Goal: Transaction & Acquisition: Obtain resource

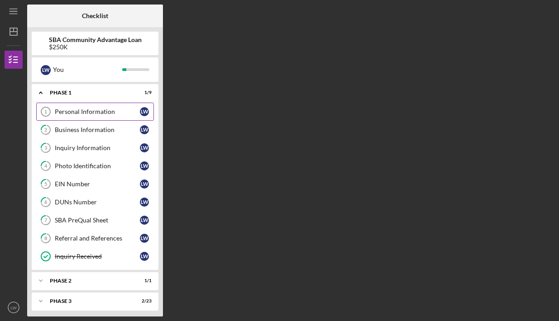
click at [102, 117] on link "Personal Information 1 Personal Information [PERSON_NAME]" at bounding box center [95, 112] width 118 height 18
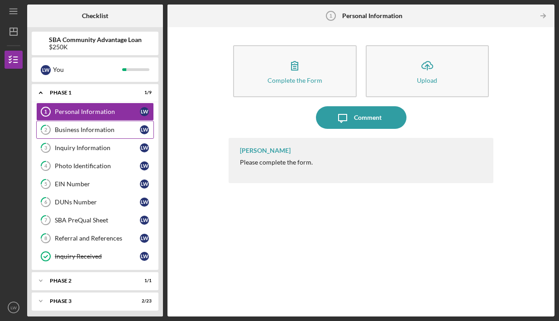
click at [120, 130] on div "Business Information" at bounding box center [97, 129] width 85 height 7
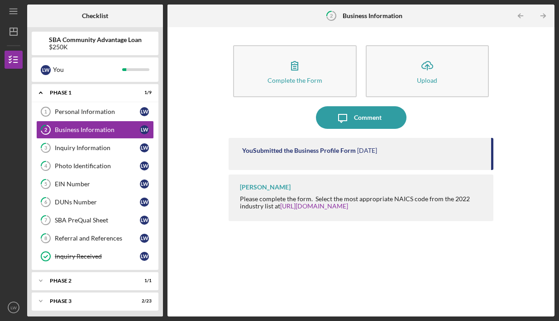
drag, startPoint x: 493, startPoint y: 157, endPoint x: 489, endPoint y: 173, distance: 16.5
click at [488, 196] on div "Complete the Form Form Icon/Upload Upload Icon/Message Comment You Submitted th…" at bounding box center [361, 172] width 378 height 281
click at [491, 167] on div "You Submitted the Business Profile Form [DATE]" at bounding box center [361, 154] width 265 height 32
click at [389, 156] on div "You Submitted the Business Profile Form [DATE]" at bounding box center [361, 154] width 265 height 32
click at [377, 152] on time "[DATE]" at bounding box center [367, 150] width 20 height 7
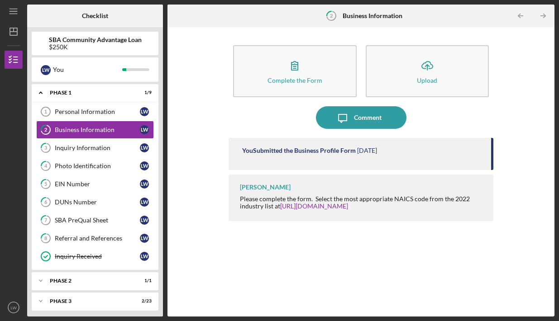
drag, startPoint x: 492, startPoint y: 148, endPoint x: 482, endPoint y: 125, distance: 25.1
click at [482, 130] on div "Complete the Form Form Icon/Upload Upload Icon/Message Comment You Submitted th…" at bounding box center [361, 172] width 265 height 281
click at [106, 153] on link "3 Inquiry Information [PERSON_NAME]" at bounding box center [95, 148] width 118 height 18
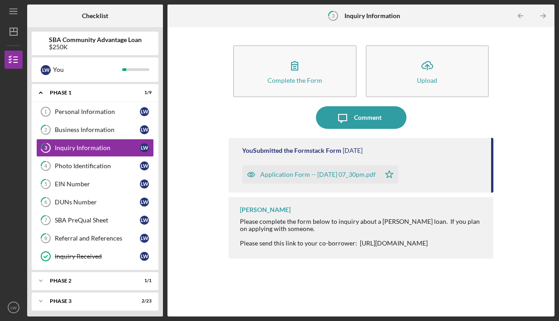
click at [296, 173] on div "Application Form -- [DATE] 07_30pm.pdf" at bounding box center [317, 174] width 115 height 7
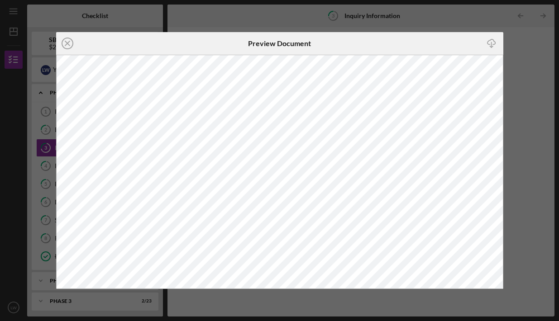
click at [487, 44] on icon "Icon/Download" at bounding box center [492, 43] width 20 height 20
click at [69, 43] on icon "Icon/Close" at bounding box center [67, 43] width 23 height 23
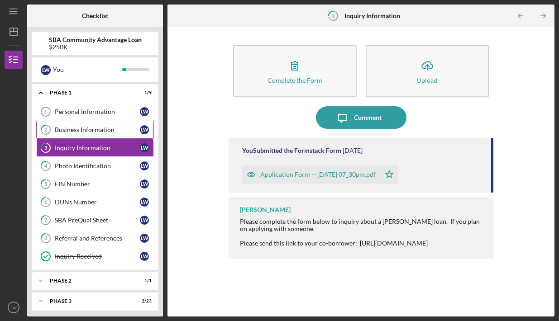
click at [114, 128] on div "Business Information" at bounding box center [97, 129] width 85 height 7
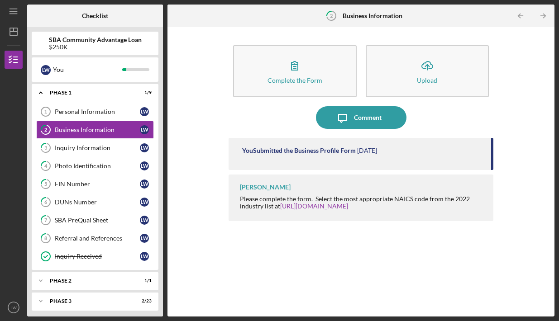
click at [289, 157] on div "You Submitted the Business Profile Form [DATE]" at bounding box center [361, 154] width 265 height 32
click at [102, 152] on link "3 Inquiry Information [PERSON_NAME]" at bounding box center [95, 148] width 118 height 18
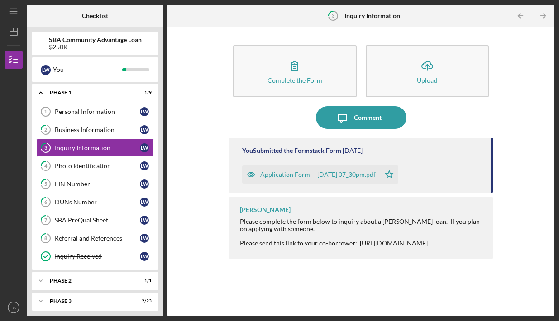
click at [278, 171] on div "Application Form -- [DATE] 07_30pm.pdf" at bounding box center [317, 174] width 115 height 7
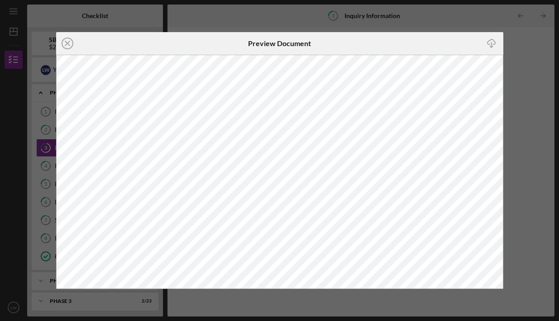
click at [67, 43] on line at bounding box center [67, 43] width 5 height 5
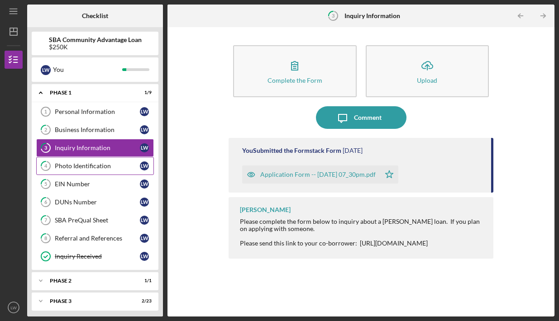
click at [91, 162] on link "4 Photo Identification [PERSON_NAME]" at bounding box center [95, 166] width 118 height 18
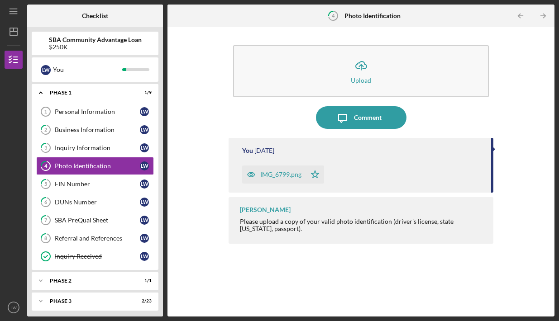
click at [262, 176] on div "IMG_6799.png" at bounding box center [280, 174] width 41 height 7
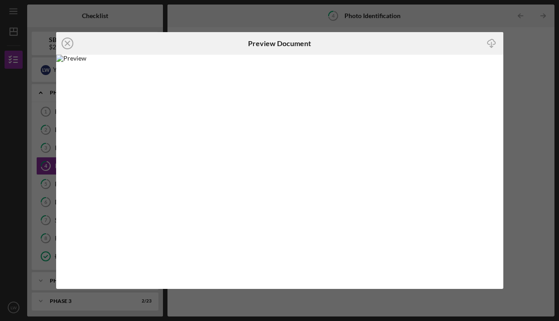
click at [220, 110] on img at bounding box center [279, 172] width 447 height 234
click at [64, 45] on icon "Icon/Close" at bounding box center [67, 43] width 23 height 23
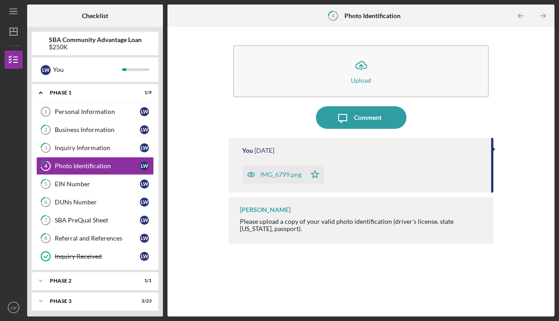
click at [89, 180] on link "5 EIN Number [PERSON_NAME]" at bounding box center [95, 184] width 118 height 18
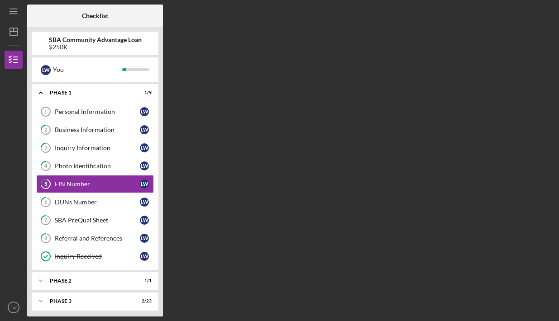
click at [89, 180] on link "5 EIN Number [PERSON_NAME]" at bounding box center [95, 184] width 118 height 18
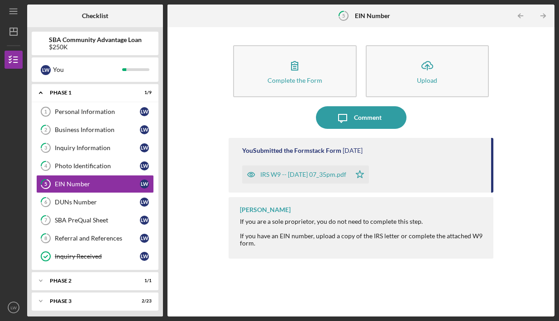
click at [292, 173] on div "IRS W9 -- [DATE] 07_35pm.pdf" at bounding box center [303, 174] width 86 height 7
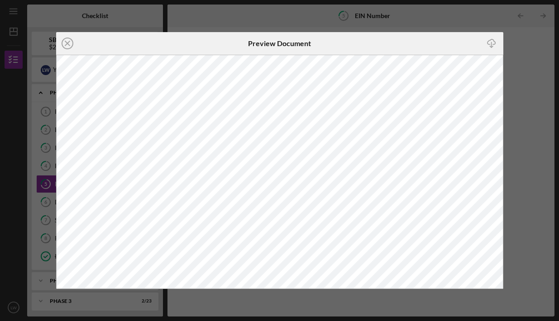
click at [488, 43] on icon "button" at bounding box center [491, 41] width 8 height 5
click at [73, 42] on icon "Icon/Close" at bounding box center [67, 43] width 23 height 23
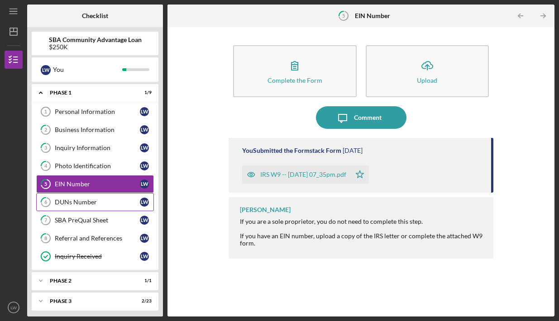
click at [92, 205] on div "DUNs Number" at bounding box center [97, 202] width 85 height 7
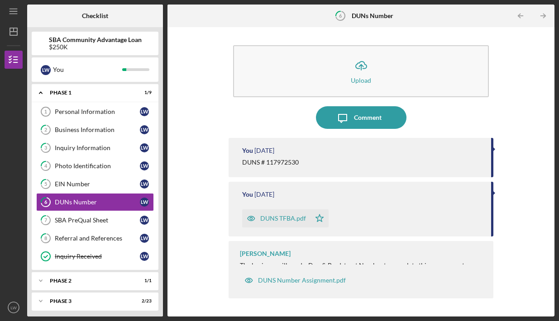
click at [303, 219] on div "DUNS TFBA.pdf" at bounding box center [283, 218] width 46 height 7
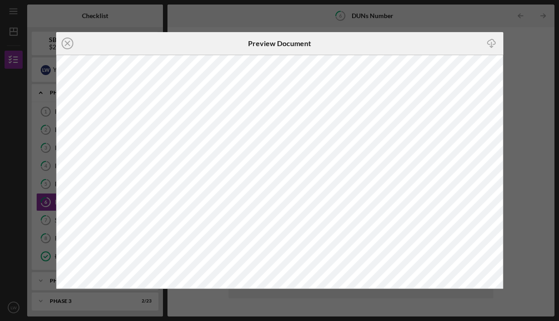
click at [492, 38] on icon "Icon/Download" at bounding box center [492, 43] width 20 height 20
click at [63, 41] on icon "Icon/Close" at bounding box center [67, 43] width 23 height 23
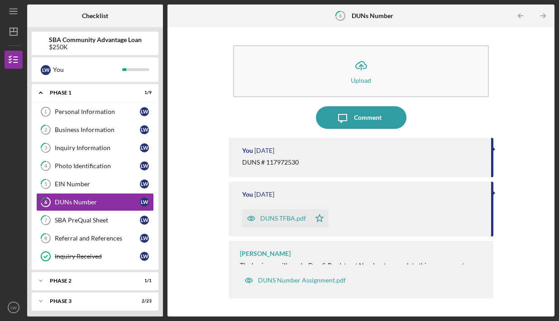
click at [530, 203] on div "Icon/Upload Upload Icon/Message Comment You [DATE] DUNS # 117972530 You [DATE] …" at bounding box center [361, 172] width 378 height 281
click at [453, 246] on div "[PERSON_NAME] The business will need a Dun & [PERSON_NAME] Number to complete t…" at bounding box center [361, 269] width 265 height 57
click at [90, 185] on div "EIN Number" at bounding box center [97, 184] width 85 height 7
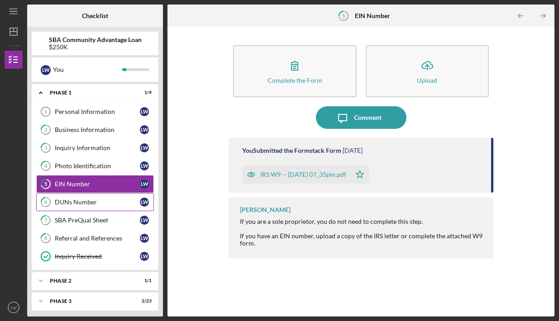
click at [88, 200] on div "DUNs Number" at bounding box center [97, 202] width 85 height 7
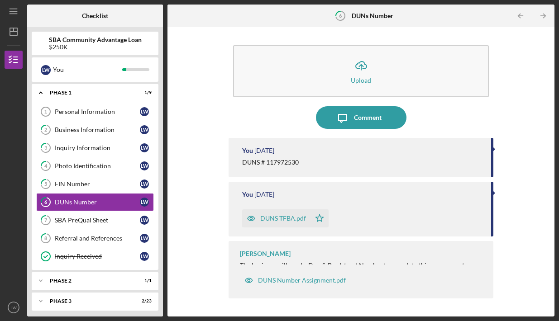
click at [447, 251] on div "[PERSON_NAME] The business will need a Dun & [PERSON_NAME] Number to complete t…" at bounding box center [361, 269] width 265 height 57
click at [302, 257] on div "[PERSON_NAME] The business will need a Dun & [PERSON_NAME] Number to complete t…" at bounding box center [361, 269] width 265 height 57
click at [307, 280] on div "DUNS Number Assignment.pdf" at bounding box center [302, 280] width 88 height 7
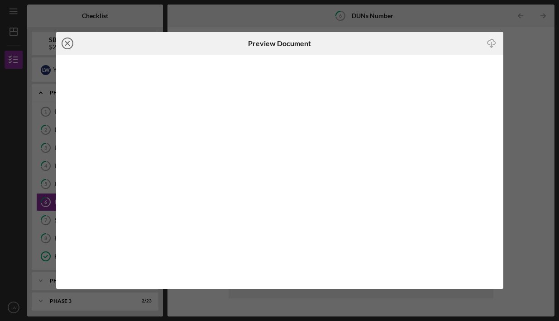
click at [69, 37] on icon "Icon/Close" at bounding box center [67, 43] width 23 height 23
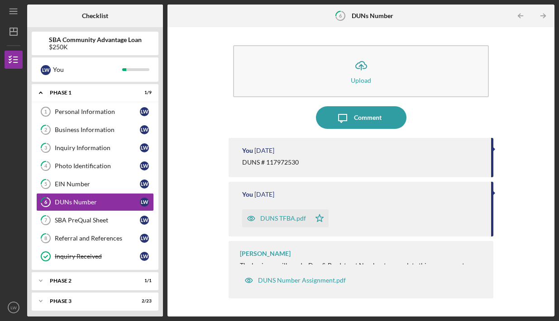
click at [431, 189] on div "You [DATE] DUNS TFBA.pdf Icon/Star" at bounding box center [361, 209] width 265 height 55
click at [109, 218] on div "SBA PreQual Sheet" at bounding box center [97, 220] width 85 height 7
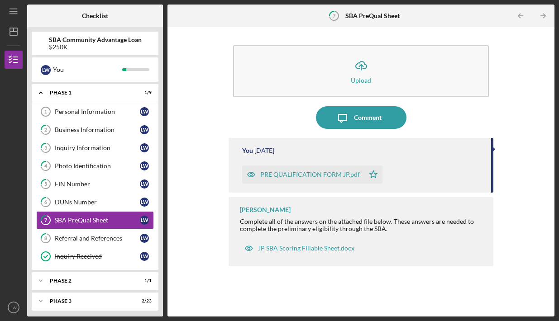
click at [326, 170] on div "PRE QUALIFICATION FORM JP.pdf" at bounding box center [303, 175] width 122 height 18
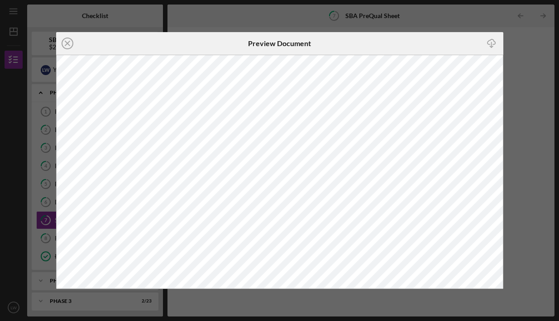
click at [488, 40] on icon "Icon/Download" at bounding box center [492, 43] width 20 height 20
click at [72, 48] on icon "Icon/Close" at bounding box center [67, 43] width 23 height 23
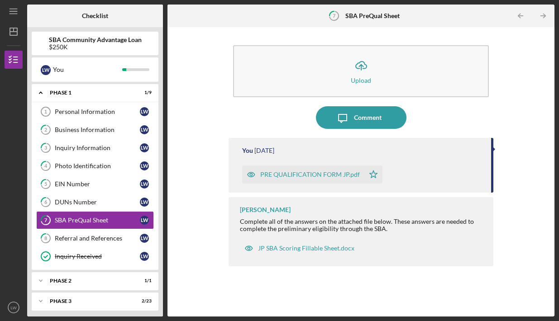
click at [70, 46] on div "$250K" at bounding box center [95, 46] width 93 height 7
click at [291, 247] on div "JP SBA Scoring Fillable Sheet.docx" at bounding box center [306, 248] width 96 height 7
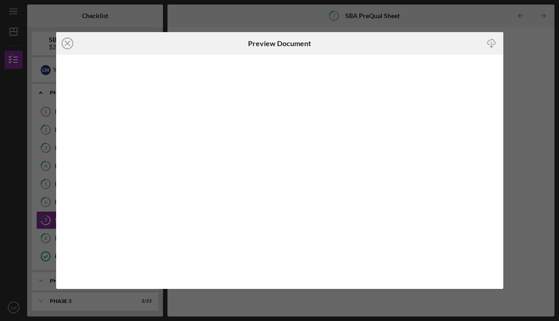
click at [495, 41] on icon "Icon/Download" at bounding box center [492, 43] width 20 height 20
click at [67, 35] on icon "Icon/Close" at bounding box center [67, 43] width 23 height 23
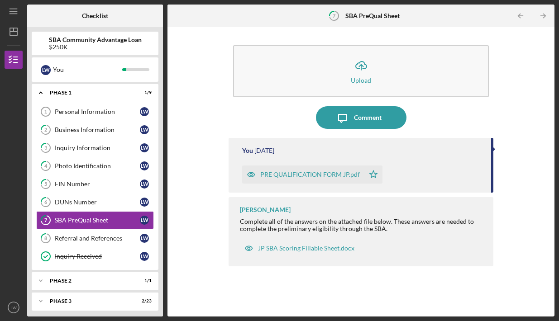
click at [100, 238] on div "Referral and References" at bounding box center [97, 238] width 85 height 7
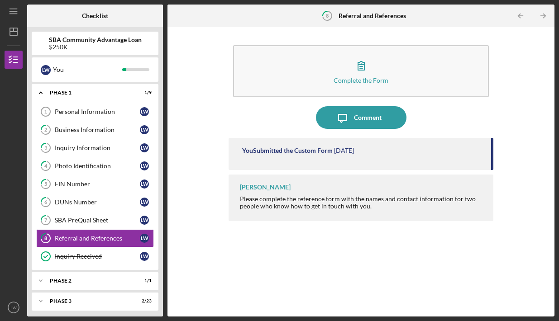
click at [309, 156] on div "You Submitted the Custom Form [DATE]" at bounding box center [361, 154] width 265 height 32
click at [309, 149] on div "You Submitted the Custom Form" at bounding box center [287, 150] width 91 height 7
drag, startPoint x: 492, startPoint y: 148, endPoint x: 492, endPoint y: 154, distance: 5.4
click at [492, 153] on div "You Submitted the Custom Form [DATE]" at bounding box center [361, 154] width 265 height 32
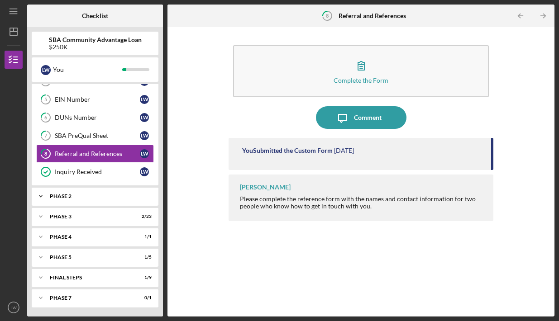
click at [84, 190] on div "Icon/Expander Phase 2 1 / 1" at bounding box center [95, 196] width 127 height 18
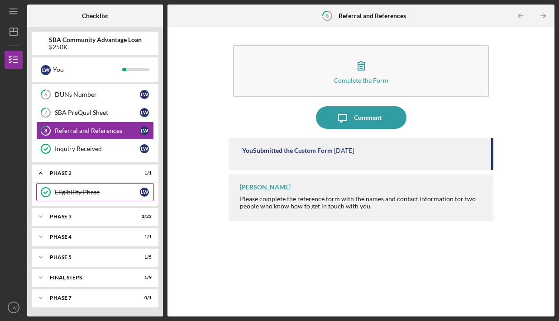
click at [81, 186] on link "Eligibility Phase Eligibility Phase [PERSON_NAME]" at bounding box center [95, 192] width 118 height 18
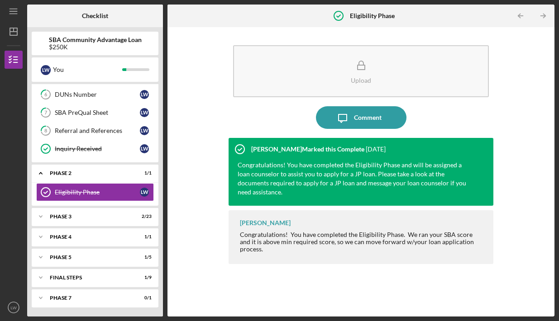
click at [81, 206] on div "Icon/Expander Phase 1 1 / 9 Personal Information 1 Personal Information [PERSON…" at bounding box center [95, 198] width 127 height 228
click at [75, 219] on div "Phase 3" at bounding box center [98, 216] width 97 height 5
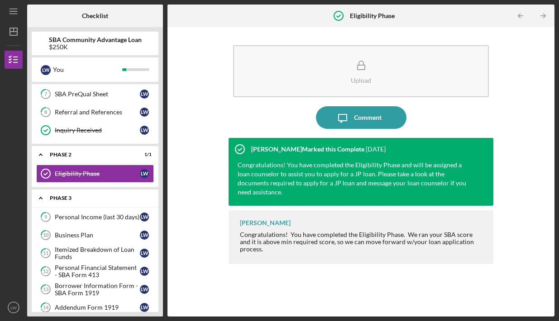
scroll to position [148, 0]
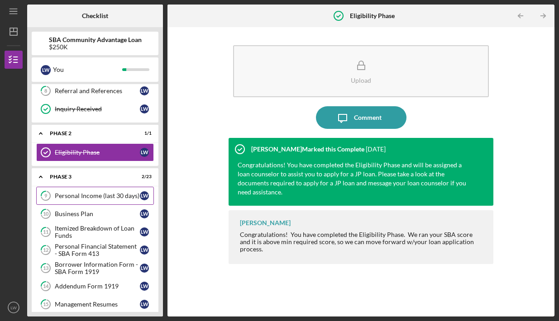
click at [82, 196] on div "Personal Income (last 30 days)" at bounding box center [97, 195] width 85 height 7
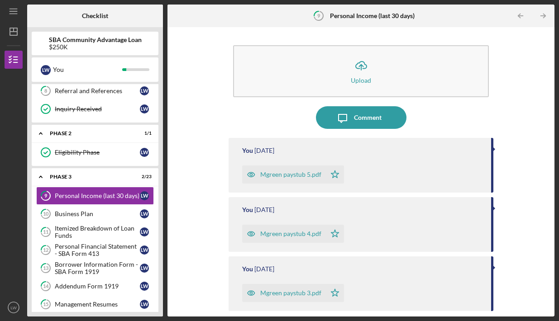
click at [291, 169] on div "Mgreen paystub 5.pdf" at bounding box center [284, 175] width 84 height 18
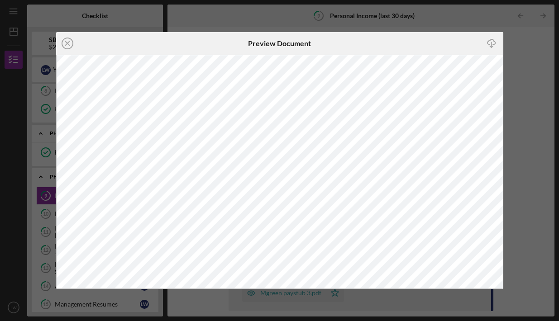
click at [491, 43] on line "button" at bounding box center [491, 44] width 0 height 5
click at [67, 48] on icon "Icon/Close" at bounding box center [67, 43] width 23 height 23
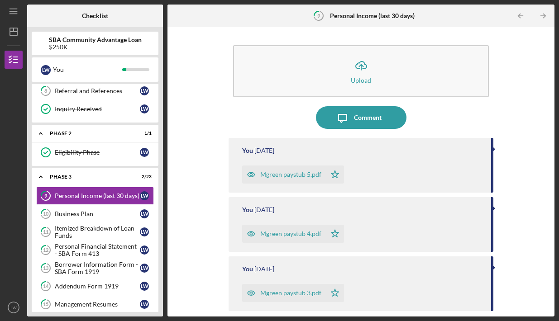
click at [276, 231] on div "Mgreen paystub 4.pdf" at bounding box center [290, 233] width 61 height 7
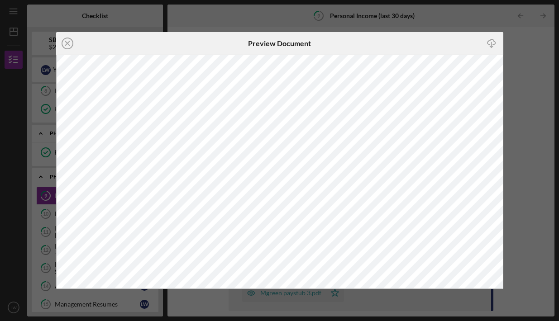
click at [490, 41] on icon "Icon/Download" at bounding box center [492, 43] width 20 height 20
click at [71, 40] on circle at bounding box center [67, 43] width 11 height 11
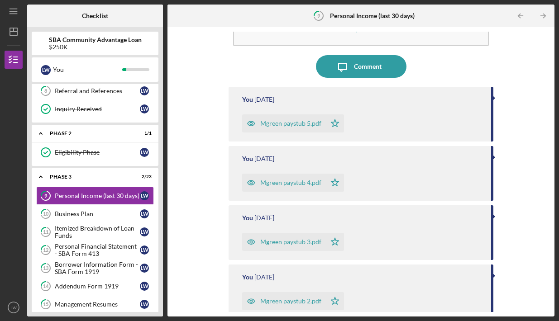
scroll to position [127, 0]
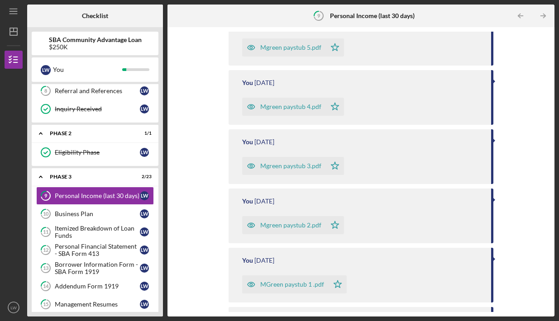
click at [272, 169] on div "Mgreen paystub 3.pdf" at bounding box center [290, 165] width 61 height 7
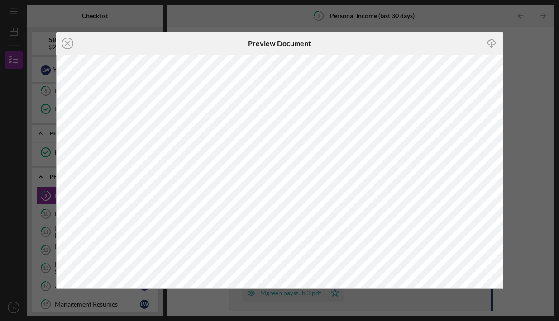
click at [490, 47] on icon "Icon/Download" at bounding box center [492, 43] width 20 height 20
click at [67, 43] on line at bounding box center [67, 43] width 5 height 5
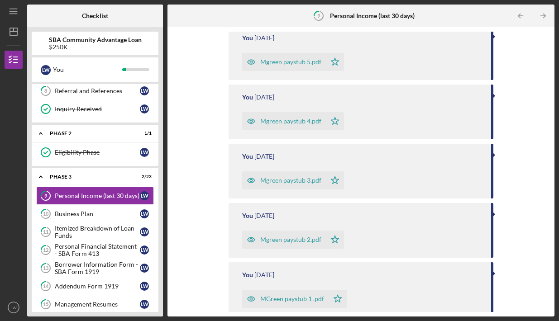
scroll to position [121, 0]
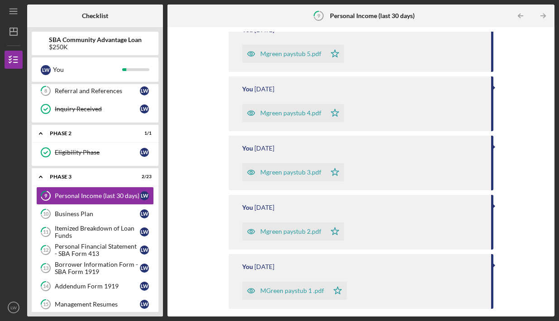
click at [272, 228] on div "Mgreen paystub 2.pdf" at bounding box center [290, 231] width 61 height 7
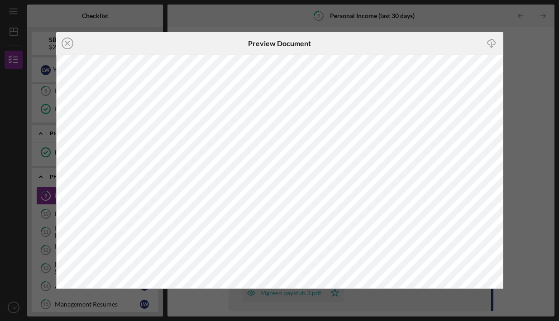
click at [488, 48] on icon "Icon/Download" at bounding box center [492, 43] width 20 height 20
click at [70, 45] on icon "Icon/Close" at bounding box center [67, 43] width 23 height 23
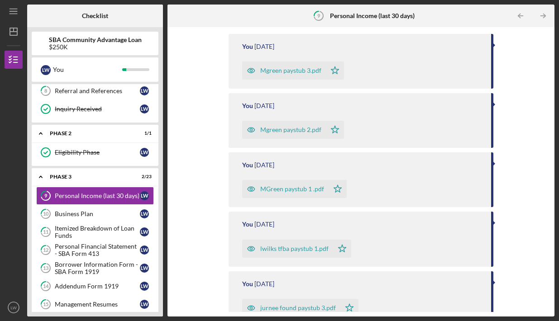
scroll to position [219, 0]
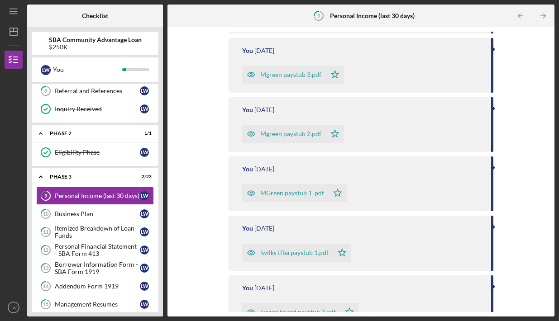
click at [281, 135] on div "Mgreen paystub 2.pdf" at bounding box center [290, 133] width 61 height 7
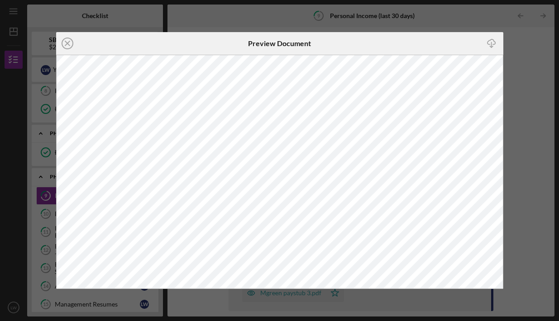
click at [493, 47] on polyline "button" at bounding box center [491, 46] width 3 height 1
click at [67, 39] on icon "Icon/Close" at bounding box center [67, 43] width 23 height 23
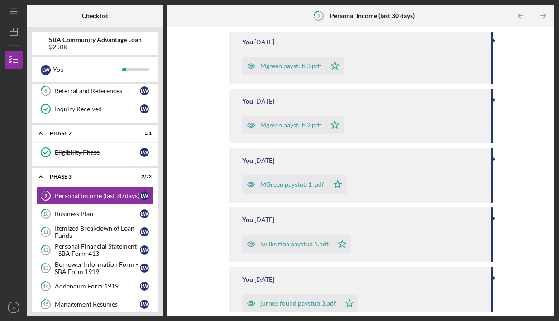
scroll to position [232, 0]
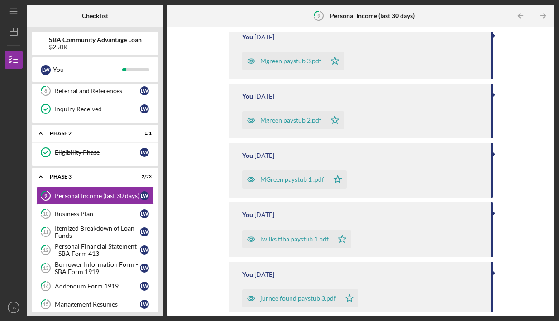
click at [316, 183] on div "MGreen paystub 1 .pdf" at bounding box center [292, 179] width 64 height 7
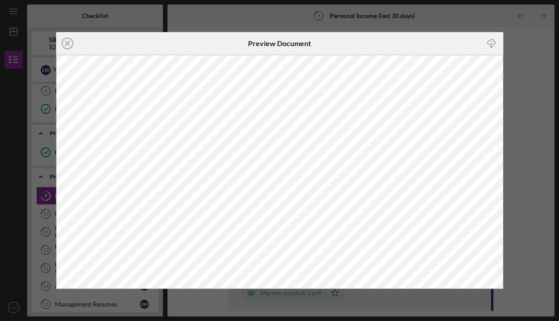
click at [492, 42] on icon "Icon/Download" at bounding box center [492, 43] width 20 height 20
click at [67, 42] on icon "Icon/Close" at bounding box center [67, 43] width 23 height 23
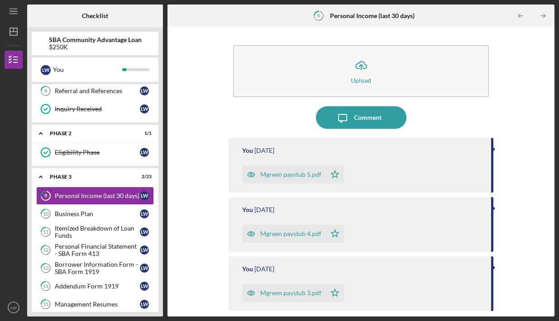
click at [67, 42] on b "SBA Community Advantage Loan" at bounding box center [95, 39] width 93 height 7
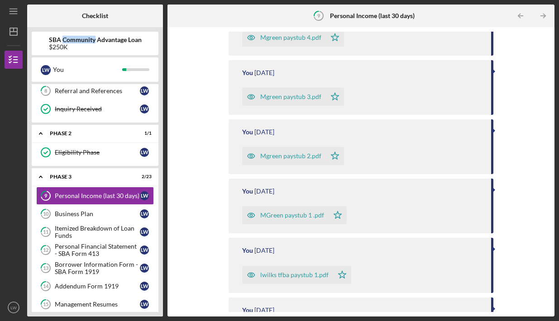
scroll to position [248, 0]
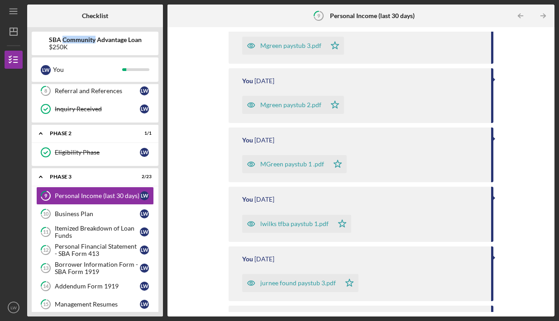
click at [262, 220] on div "lwilks tfba paystub 1.pdf" at bounding box center [294, 223] width 68 height 7
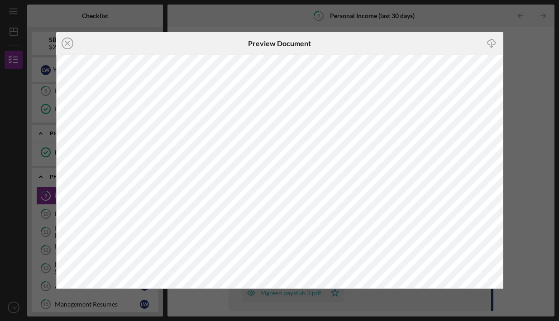
click at [482, 41] on icon "Icon/Download" at bounding box center [492, 43] width 20 height 20
click at [62, 40] on icon "Icon/Close" at bounding box center [67, 43] width 23 height 23
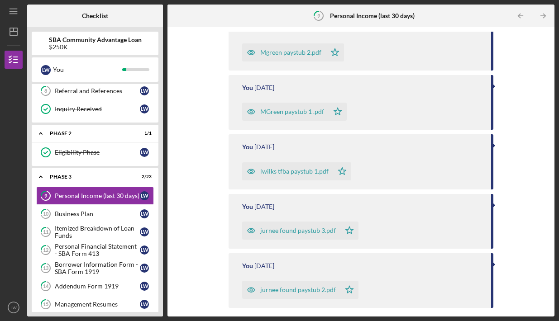
scroll to position [326, 0]
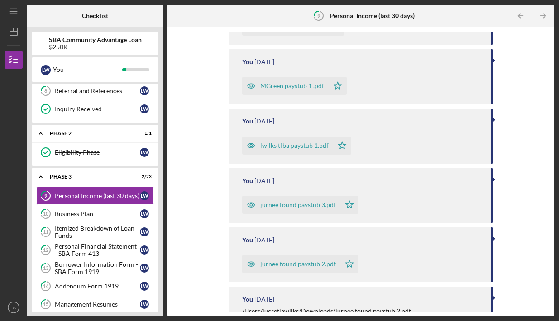
click at [279, 206] on div "jurnee found paystub 3.pdf" at bounding box center [298, 204] width 76 height 7
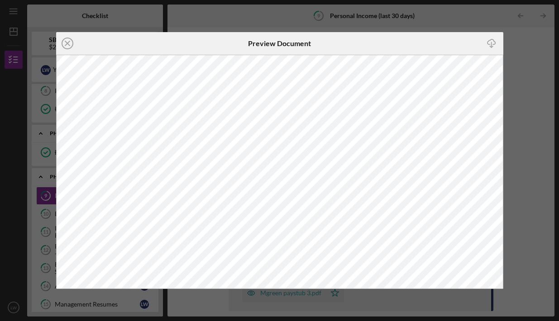
click at [484, 40] on icon "Icon/Download" at bounding box center [492, 43] width 20 height 20
click at [68, 42] on icon "Icon/Close" at bounding box center [67, 43] width 23 height 23
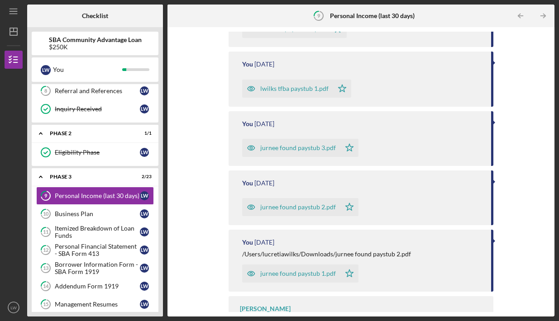
scroll to position [385, 0]
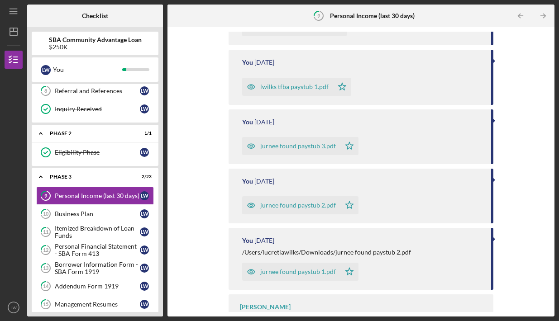
click at [286, 204] on div "jurnee found paystub 2.pdf" at bounding box center [298, 205] width 76 height 7
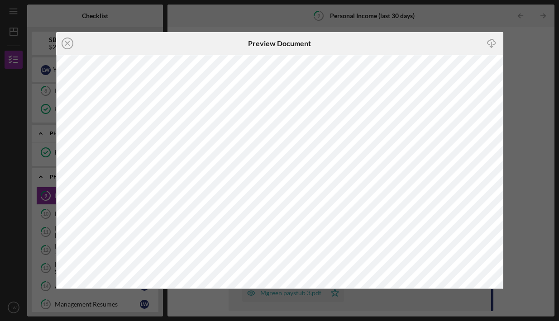
click at [493, 42] on icon "Icon/Download" at bounding box center [492, 43] width 20 height 20
click at [66, 44] on line at bounding box center [67, 43] width 5 height 5
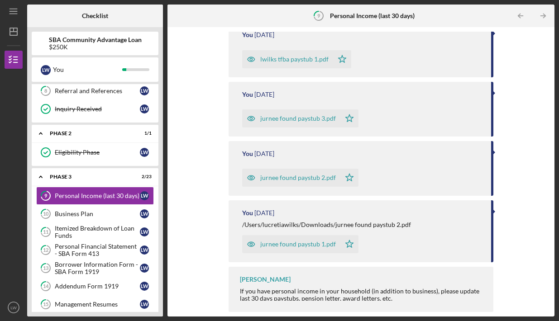
scroll to position [412, 0]
click at [280, 254] on div "You [DATE] /Users/lucretiawilks/Downloads/jurnee found paystub 2.pdf jurnee fou…" at bounding box center [361, 232] width 265 height 62
click at [281, 243] on div "jurnee found paystub 1.pdf" at bounding box center [298, 244] width 76 height 7
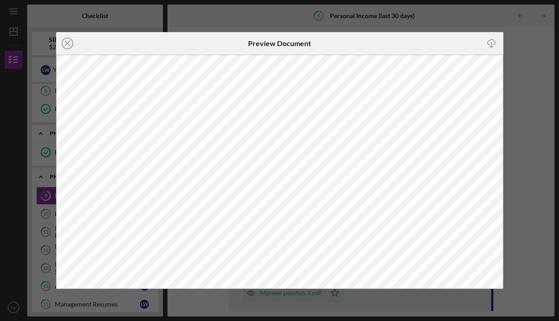
click at [491, 45] on icon "Icon/Download" at bounding box center [492, 43] width 20 height 20
click at [69, 44] on icon "Icon/Close" at bounding box center [67, 43] width 23 height 23
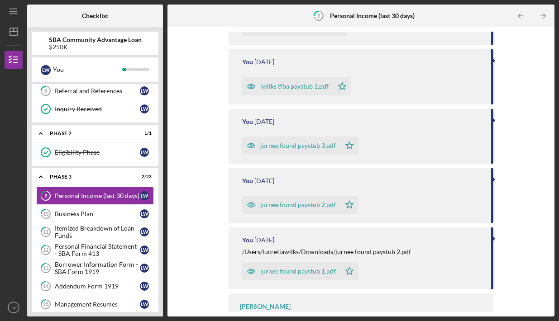
scroll to position [393, 0]
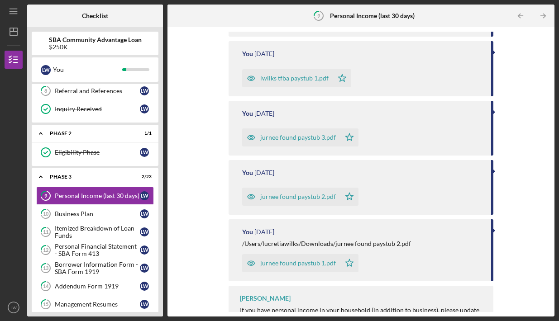
click at [260, 191] on icon "button" at bounding box center [251, 197] width 18 height 18
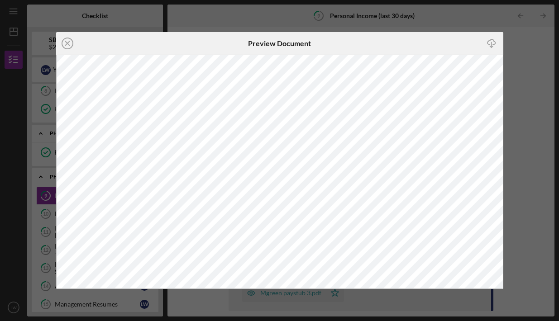
click at [491, 43] on line "button" at bounding box center [491, 44] width 0 height 5
click at [66, 43] on icon "Icon/Close" at bounding box center [67, 43] width 23 height 23
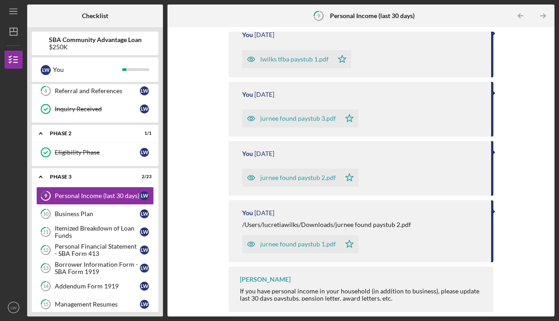
scroll to position [412, 0]
click at [301, 116] on div "jurnee found paystub 3.pdf" at bounding box center [298, 118] width 76 height 7
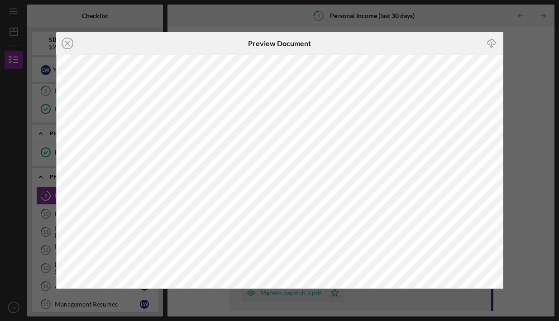
click at [491, 43] on line "button" at bounding box center [491, 44] width 0 height 5
click at [75, 42] on icon "Icon/Close" at bounding box center [67, 43] width 23 height 23
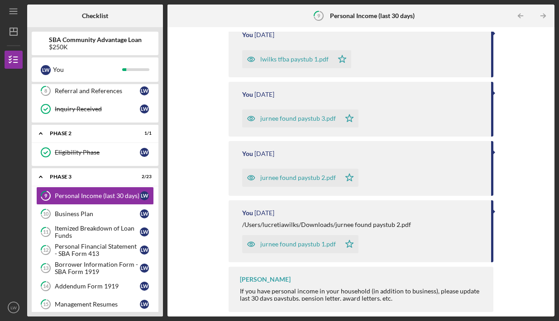
scroll to position [412, 0]
click at [308, 246] on div "jurnee found paystub 1.pdf" at bounding box center [298, 244] width 76 height 7
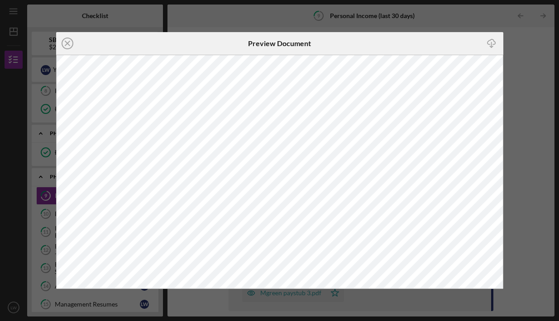
click at [496, 40] on icon "Icon/Download" at bounding box center [492, 43] width 20 height 20
click at [65, 46] on icon "Icon/Close" at bounding box center [67, 43] width 23 height 23
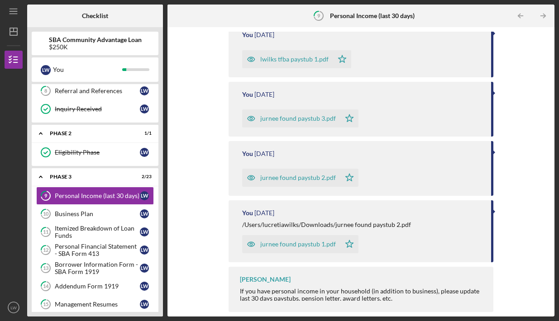
scroll to position [412, 0]
click at [95, 215] on div "Business Plan" at bounding box center [97, 213] width 85 height 7
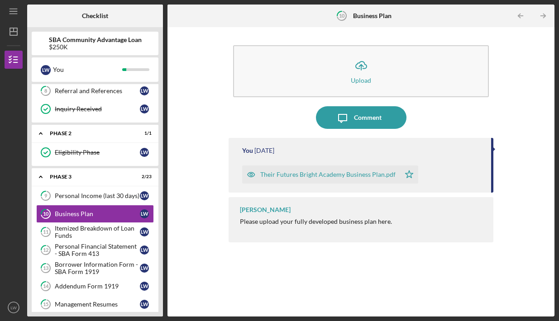
click at [281, 177] on div "Their Futures Bright Academy Business Plan.pdf" at bounding box center [327, 174] width 135 height 7
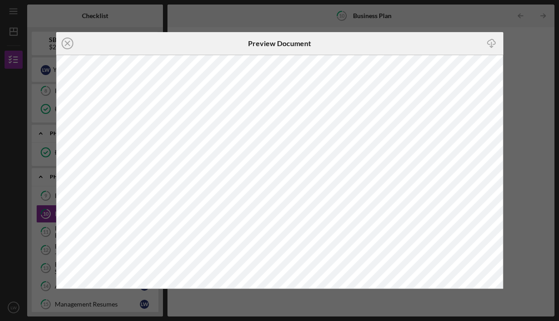
click at [487, 50] on icon "Icon/Download" at bounding box center [492, 43] width 20 height 20
click at [64, 48] on circle at bounding box center [67, 43] width 11 height 11
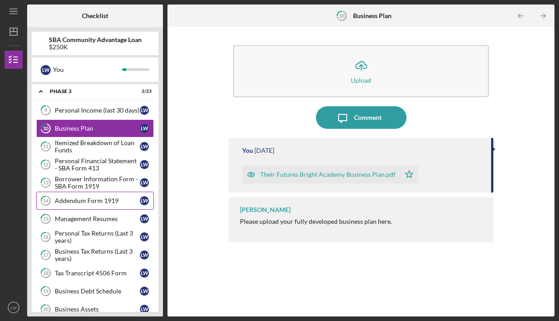
scroll to position [236, 0]
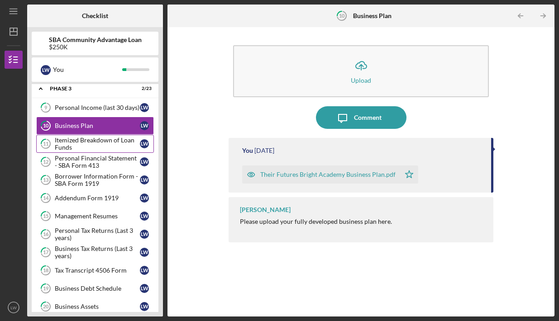
click at [111, 138] on div "Itemized Breakdown of Loan Funds" at bounding box center [97, 144] width 85 height 14
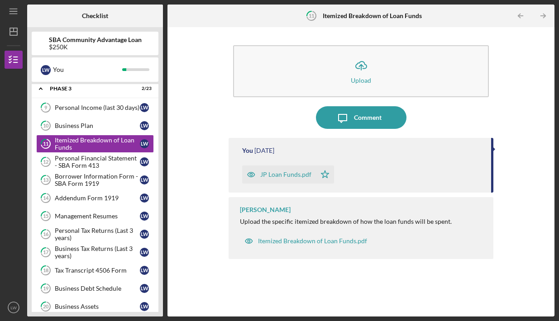
click at [289, 176] on div "JP Loan Funds.pdf" at bounding box center [285, 174] width 51 height 7
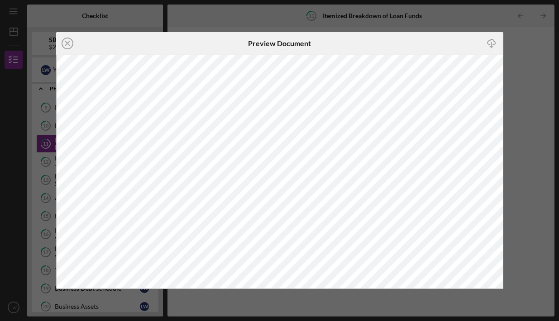
click at [489, 46] on icon "Icon/Download" at bounding box center [492, 43] width 20 height 20
click at [66, 45] on line at bounding box center [67, 43] width 5 height 5
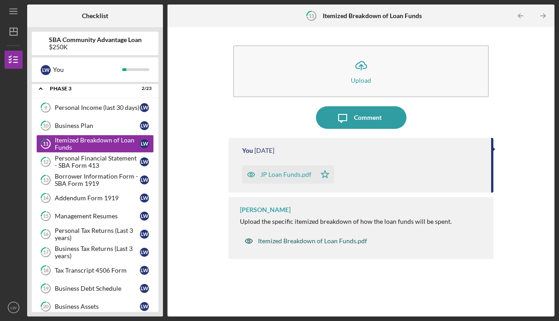
click at [291, 244] on div "Itemized Breakdown of Loan Funds.pdf" at bounding box center [312, 241] width 109 height 7
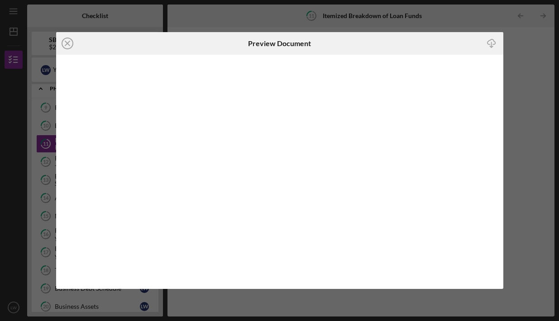
click at [490, 42] on icon "Icon/Download" at bounding box center [492, 43] width 20 height 20
click at [67, 41] on icon "Icon/Close" at bounding box center [67, 43] width 23 height 23
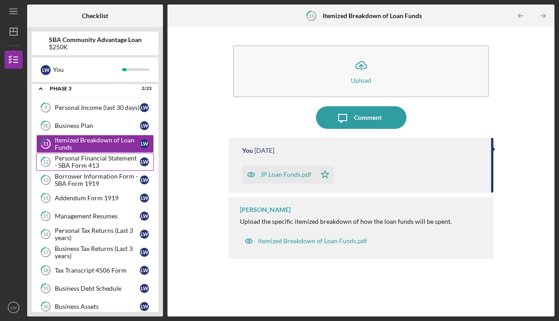
click at [119, 153] on link "12 Personal Financial Statement - SBA Form 413 [PERSON_NAME]" at bounding box center [95, 162] width 118 height 18
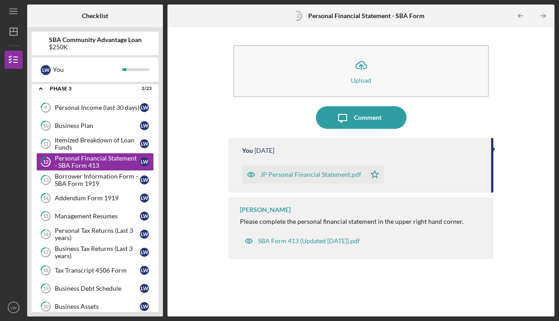
click at [326, 173] on div "JP Personal Financial Statement.pdf" at bounding box center [310, 174] width 101 height 7
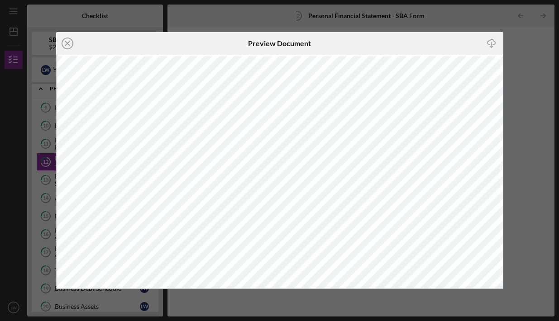
click at [492, 42] on icon "Icon/Download" at bounding box center [492, 43] width 20 height 20
click at [68, 47] on icon "Icon/Close" at bounding box center [67, 43] width 23 height 23
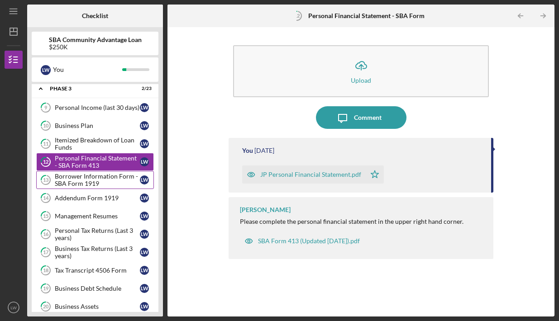
click at [93, 179] on div "Borrower Information Form - SBA Form 1919" at bounding box center [97, 180] width 85 height 14
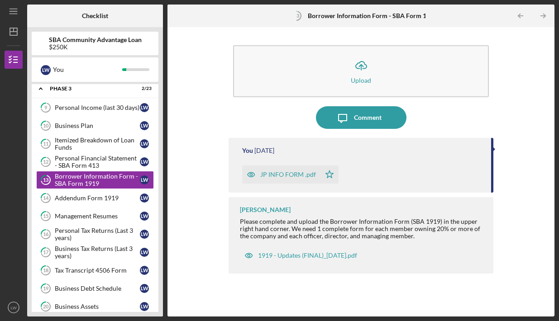
click at [299, 170] on div "JP INFO FORM .pdf" at bounding box center [281, 175] width 78 height 18
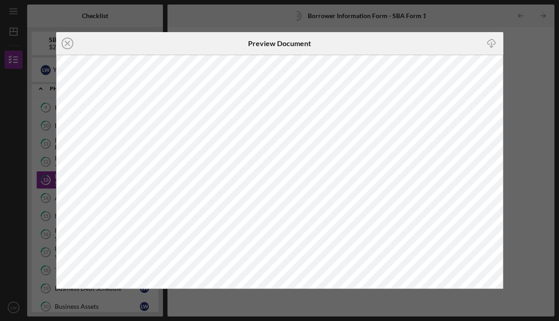
click at [490, 41] on icon "Icon/Download" at bounding box center [492, 43] width 20 height 20
click at [72, 44] on circle at bounding box center [67, 43] width 11 height 11
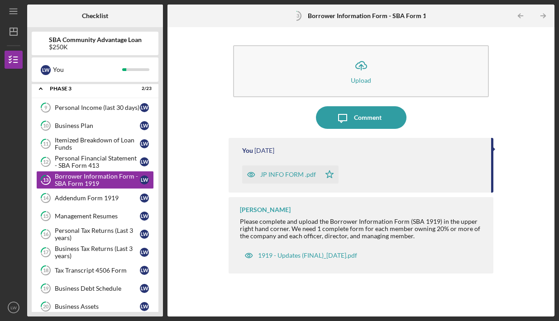
click at [72, 44] on div "$250K" at bounding box center [95, 46] width 93 height 7
click at [89, 197] on div "Addendum Form 1919" at bounding box center [97, 198] width 85 height 7
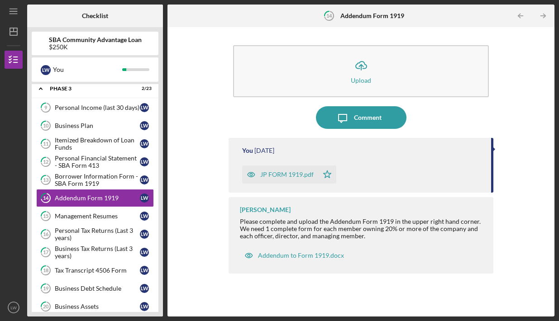
click at [261, 167] on div "JP FORM 1919.pdf" at bounding box center [280, 175] width 76 height 18
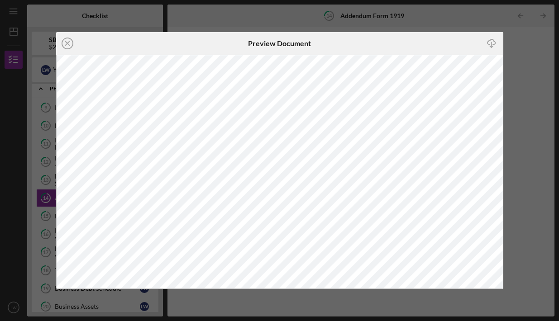
click at [487, 46] on icon "Icon/Download" at bounding box center [492, 43] width 20 height 20
click at [63, 40] on icon "Icon/Close" at bounding box center [67, 43] width 23 height 23
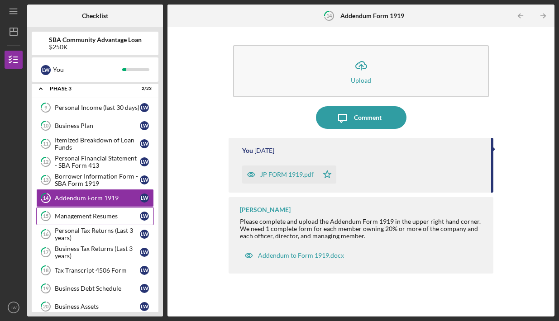
click at [116, 215] on div "Management Resumes" at bounding box center [97, 216] width 85 height 7
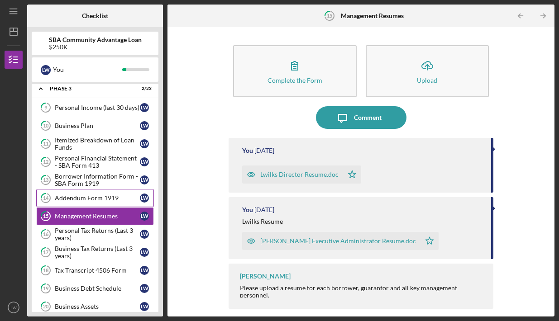
click at [110, 202] on link "14 Addendum Form 1919 [PERSON_NAME]" at bounding box center [95, 198] width 118 height 18
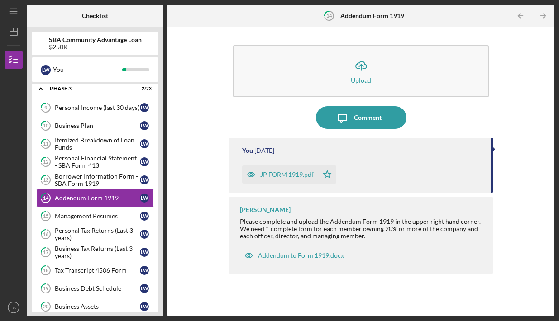
click at [105, 217] on div "Management Resumes" at bounding box center [97, 216] width 85 height 7
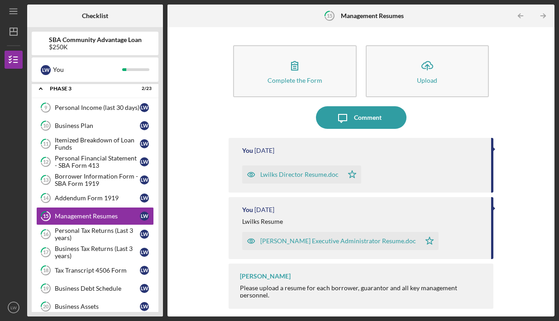
click at [105, 217] on div "Management Resumes" at bounding box center [97, 216] width 85 height 7
click at [259, 170] on icon "button" at bounding box center [251, 175] width 18 height 18
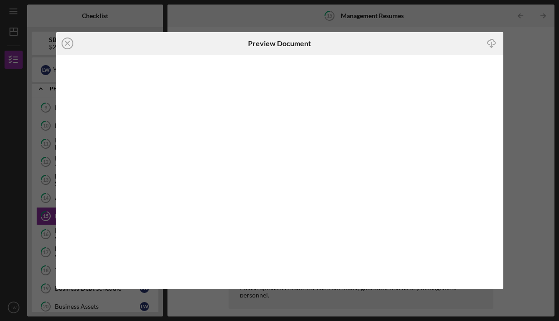
click at [487, 46] on icon "Icon/Download" at bounding box center [492, 43] width 20 height 20
click at [68, 47] on icon "Icon/Close" at bounding box center [67, 43] width 23 height 23
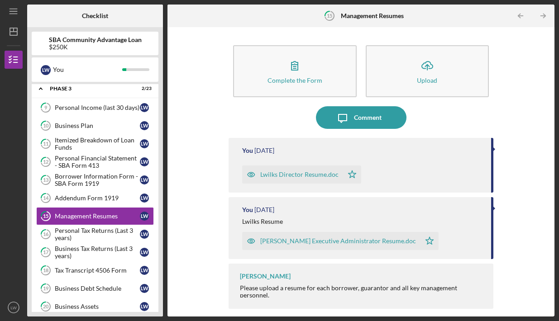
click at [303, 234] on div "[PERSON_NAME] Executive Administrator Resume.doc" at bounding box center [331, 241] width 178 height 18
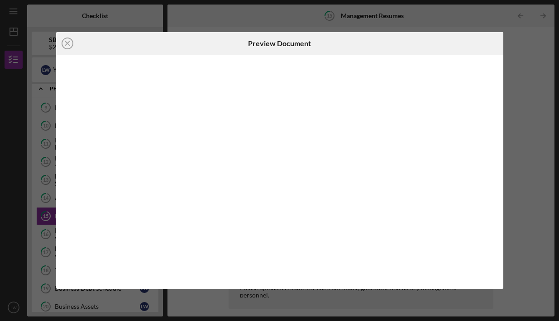
click at [303, 234] on div at bounding box center [279, 172] width 447 height 234
click at [68, 45] on line at bounding box center [67, 43] width 5 height 5
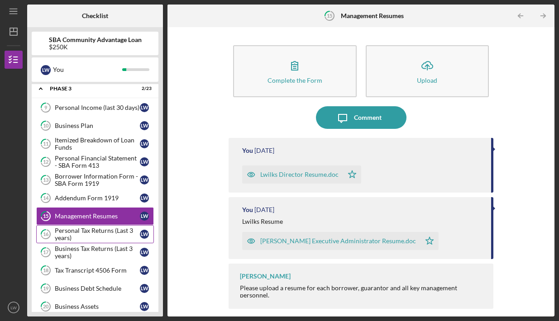
click at [102, 235] on div "Personal Tax Returns (Last 3 years)" at bounding box center [97, 234] width 85 height 14
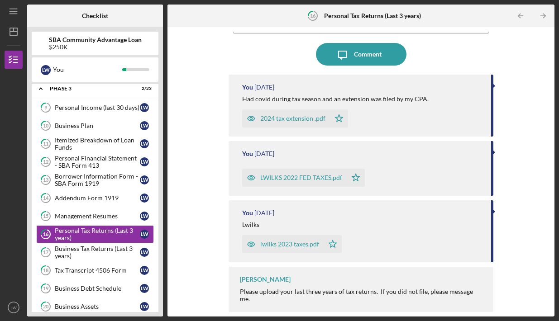
scroll to position [63, 0]
click at [272, 118] on div "2024 tax extension .pdf" at bounding box center [292, 118] width 65 height 7
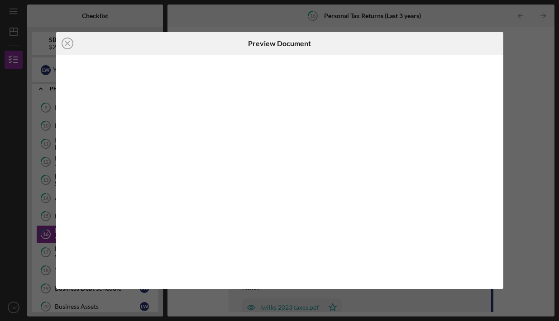
click at [272, 118] on div at bounding box center [279, 172] width 447 height 234
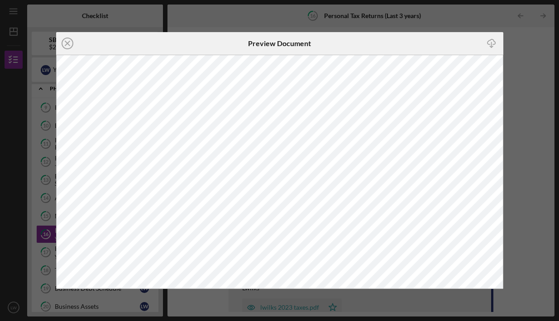
click at [492, 40] on icon "Icon/Download" at bounding box center [492, 43] width 20 height 20
click at [63, 44] on icon "Icon/Close" at bounding box center [67, 43] width 23 height 23
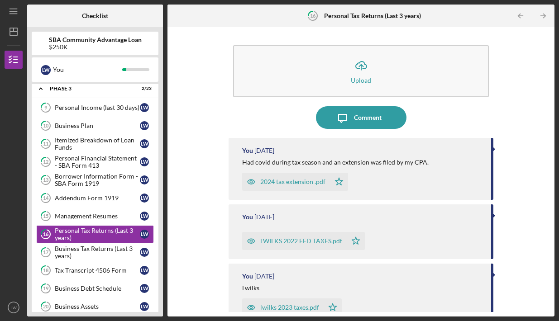
click at [278, 237] on div "LWILKS 2022 FED TAXES.pdf" at bounding box center [294, 241] width 105 height 18
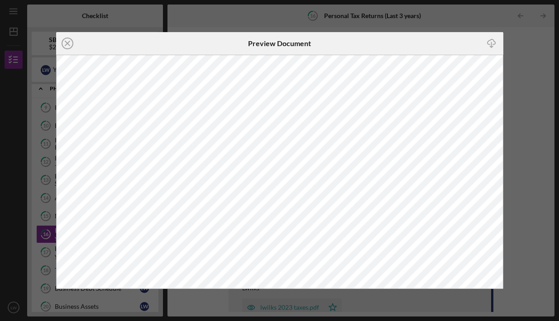
click at [495, 42] on icon "Icon/Download" at bounding box center [492, 43] width 20 height 20
click at [68, 40] on icon "Icon/Close" at bounding box center [67, 43] width 23 height 23
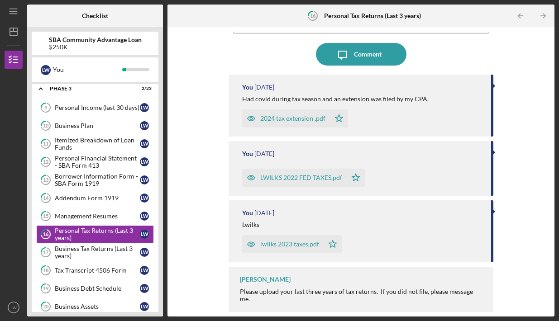
scroll to position [63, 0]
click at [288, 243] on div "lwilks 2023 taxes.pdf" at bounding box center [289, 244] width 59 height 7
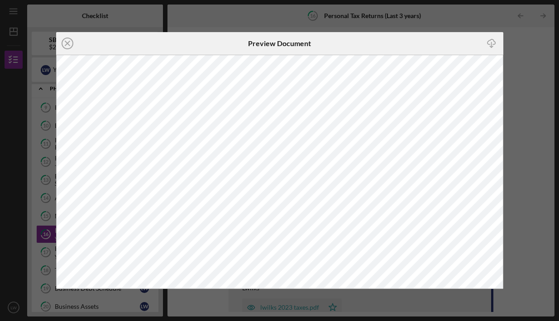
click at [493, 40] on icon "Icon/Download" at bounding box center [492, 43] width 20 height 20
click at [72, 42] on circle at bounding box center [67, 43] width 11 height 11
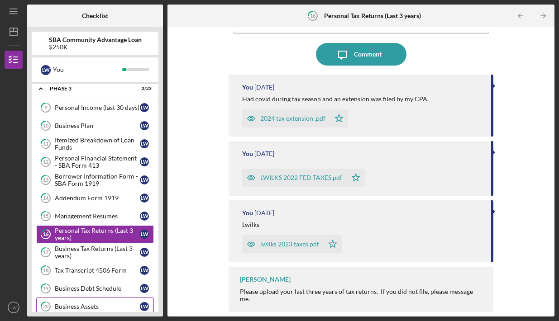
scroll to position [63, 0]
drag, startPoint x: 72, startPoint y: 305, endPoint x: 112, endPoint y: 253, distance: 65.9
click at [112, 253] on div "Business Tax Returns (Last 3 years)" at bounding box center [97, 252] width 85 height 14
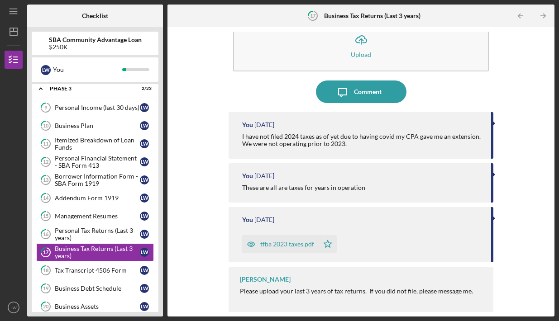
scroll to position [25, 0]
click at [299, 246] on div "tfba 2023 taxes.pdf" at bounding box center [287, 244] width 54 height 7
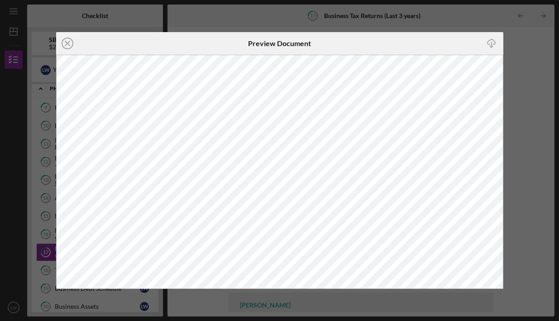
click at [484, 44] on icon "Icon/Download" at bounding box center [492, 43] width 20 height 20
click at [64, 44] on icon "Icon/Close" at bounding box center [67, 43] width 23 height 23
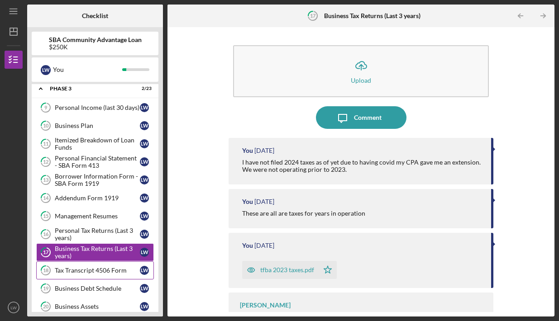
click at [85, 273] on div "Tax Transcript 4506 Form" at bounding box center [97, 270] width 85 height 7
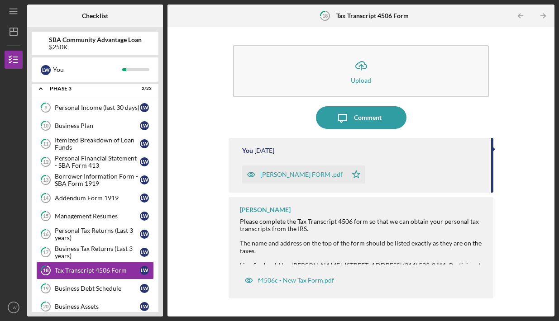
click at [280, 179] on div "[PERSON_NAME] FORM .pdf" at bounding box center [294, 175] width 105 height 18
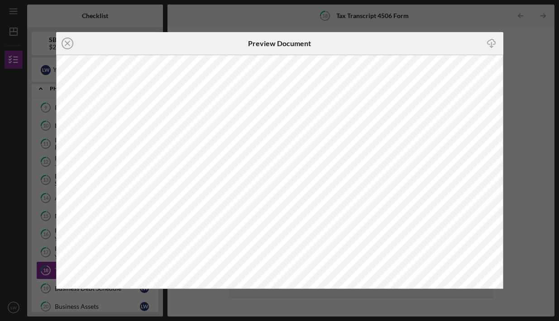
click at [494, 38] on icon "Icon/Download" at bounding box center [492, 43] width 20 height 20
click at [71, 46] on icon "Icon/Close" at bounding box center [67, 43] width 23 height 23
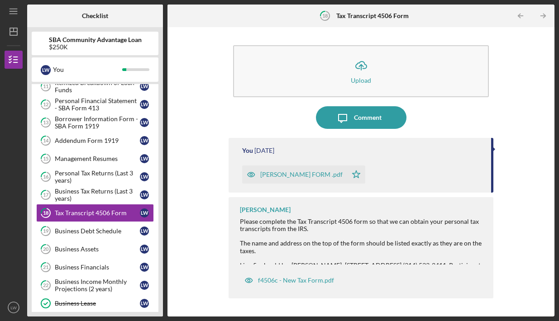
scroll to position [328, 0]
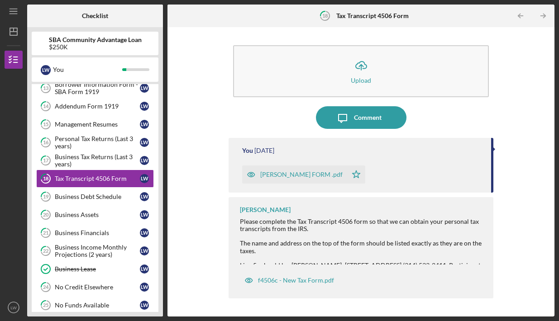
click at [100, 199] on div "Business Debt Schedule" at bounding box center [97, 196] width 85 height 7
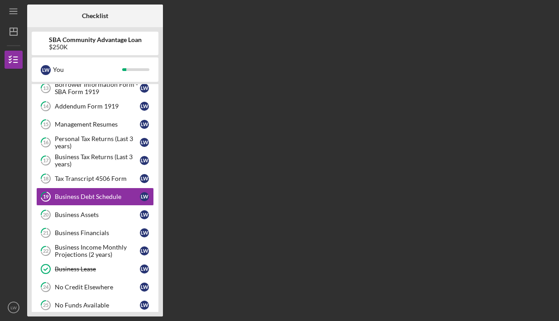
click at [100, 199] on div "Business Debt Schedule" at bounding box center [97, 196] width 85 height 7
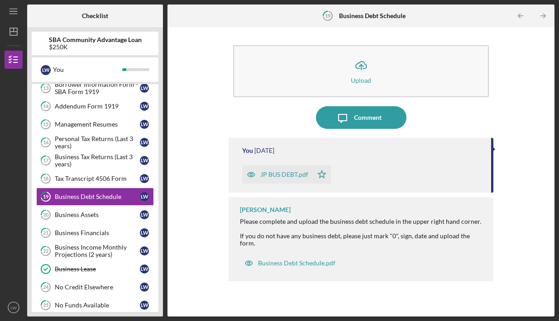
click at [293, 173] on div "JP BUS DEBT.pdf" at bounding box center [284, 174] width 48 height 7
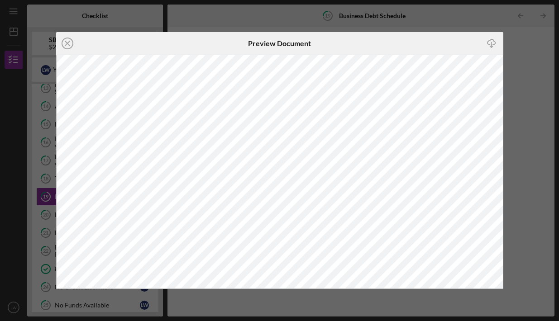
click at [490, 43] on icon "Icon/Download" at bounding box center [492, 43] width 20 height 20
click at [487, 47] on icon "Icon/Download" at bounding box center [492, 43] width 20 height 20
click at [69, 38] on circle at bounding box center [67, 43] width 11 height 11
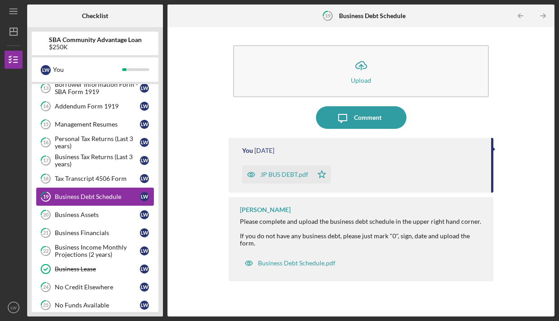
click at [105, 202] on link "19 Business Debt Schedule [PERSON_NAME]" at bounding box center [95, 197] width 118 height 18
click at [104, 202] on link "19 Business Debt Schedule [PERSON_NAME]" at bounding box center [95, 197] width 118 height 18
click at [100, 213] on div "Business Assets" at bounding box center [97, 214] width 85 height 7
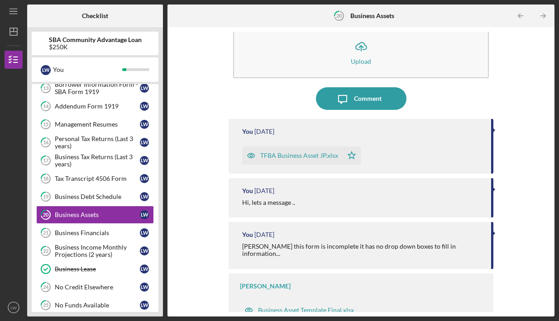
scroll to position [19, 0]
click at [327, 157] on div "TFBA Business Asset JP.xlsx" at bounding box center [299, 156] width 78 height 7
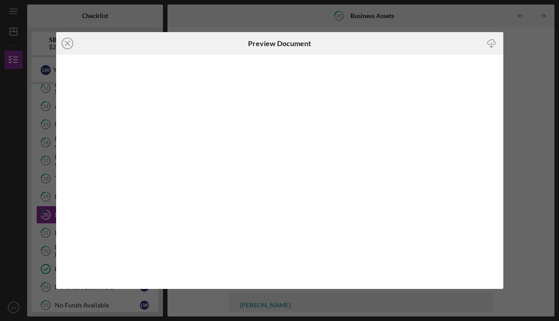
click at [492, 38] on icon "Icon/Download" at bounding box center [492, 43] width 20 height 20
click at [66, 42] on line at bounding box center [67, 43] width 5 height 5
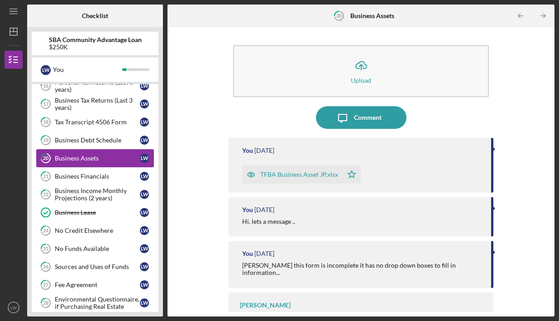
scroll to position [396, 0]
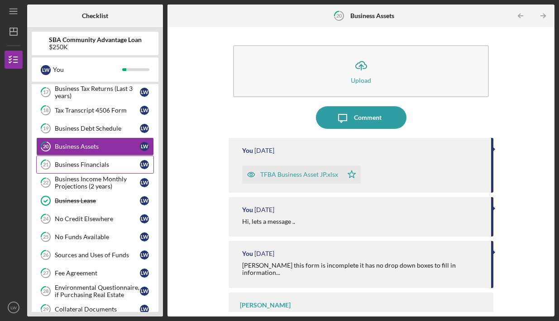
click at [70, 163] on div "Business Financials" at bounding box center [97, 164] width 85 height 7
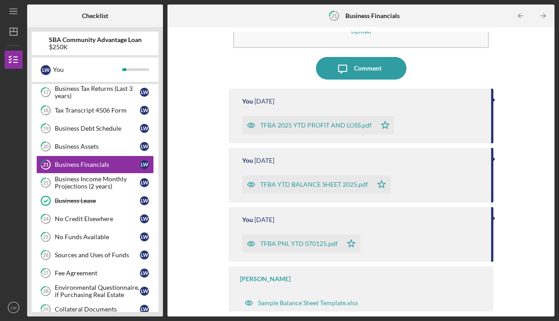
scroll to position [49, 0]
click at [300, 122] on div "TFBA 2025 YTD PROFIT AND LOSS.pdf" at bounding box center [315, 125] width 111 height 7
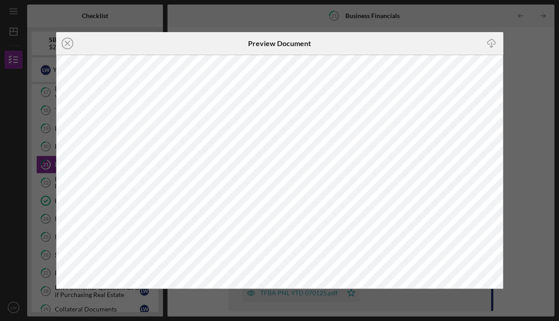
click at [486, 42] on icon "Icon/Download" at bounding box center [492, 43] width 20 height 20
click at [65, 41] on icon "Icon/Close" at bounding box center [67, 43] width 23 height 23
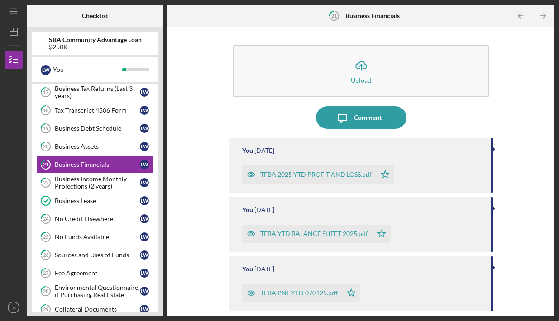
click at [274, 230] on div "TFBA YTD BALANCE SHEET 2025.pdf" at bounding box center [307, 234] width 130 height 18
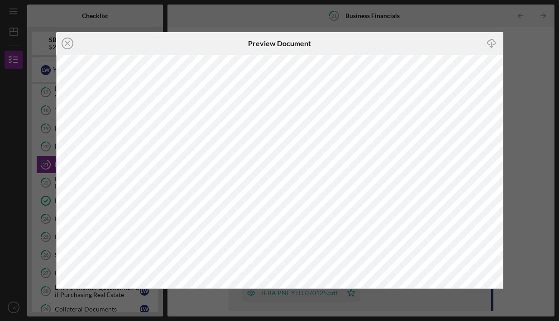
click at [490, 42] on icon "Icon/Download" at bounding box center [492, 43] width 20 height 20
click at [67, 41] on icon "Icon/Close" at bounding box center [67, 43] width 23 height 23
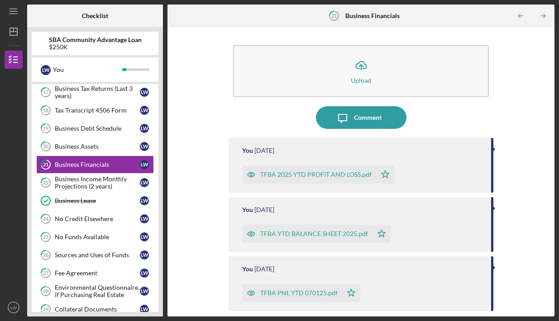
click at [283, 296] on div "TFBA PNL YTD 070125.pdf" at bounding box center [298, 293] width 77 height 7
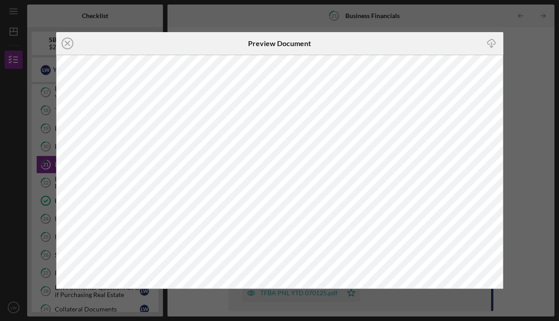
click at [485, 46] on icon "Icon/Download" at bounding box center [492, 43] width 20 height 20
click at [67, 46] on icon "Icon/Close" at bounding box center [67, 43] width 23 height 23
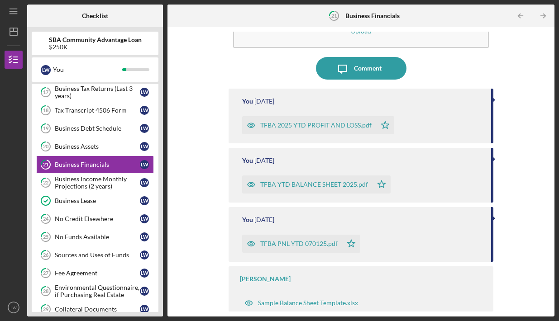
scroll to position [49, 0]
click at [261, 250] on div "TFBA PNL YTD 070125.pdf" at bounding box center [292, 244] width 100 height 18
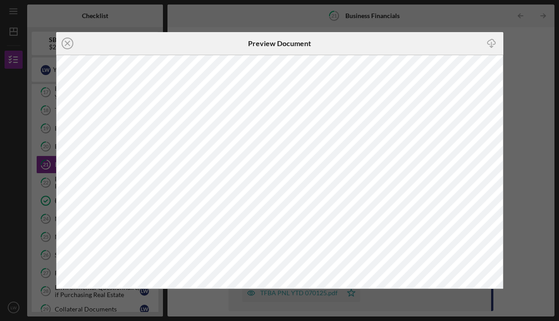
click at [491, 40] on icon "button" at bounding box center [491, 41] width 8 height 5
click at [70, 46] on icon "Icon/Close" at bounding box center [67, 43] width 23 height 23
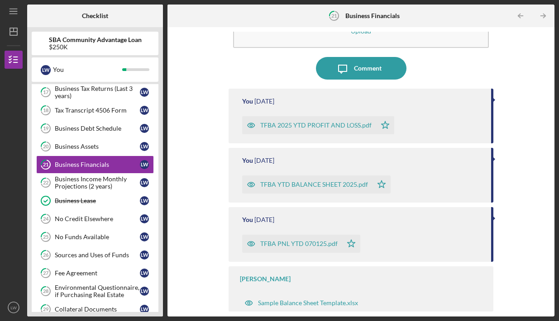
scroll to position [49, 0]
click at [267, 240] on div "TFBA PNL YTD 070125.pdf" at bounding box center [292, 244] width 100 height 18
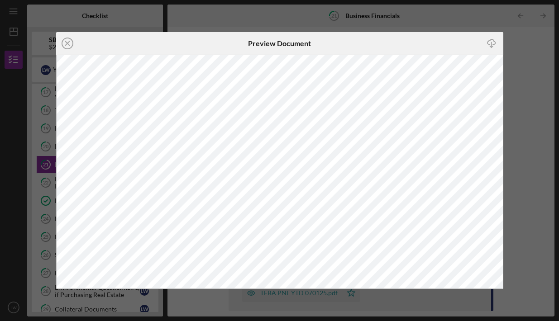
click at [492, 44] on icon "Icon/Download" at bounding box center [492, 43] width 20 height 20
click at [70, 41] on icon "Icon/Close" at bounding box center [67, 43] width 23 height 23
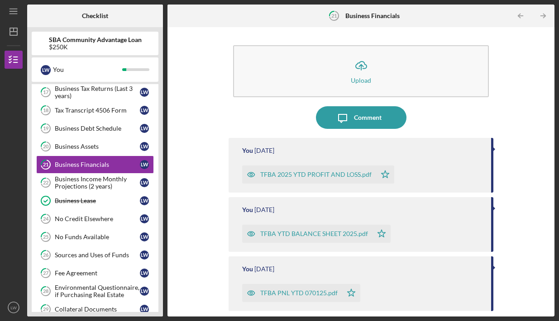
click at [281, 234] on div "TFBA YTD BALANCE SHEET 2025.pdf" at bounding box center [314, 233] width 108 height 7
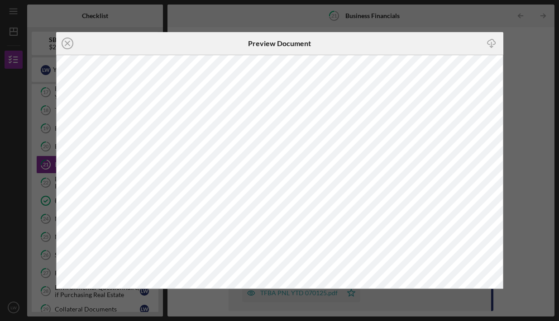
click at [492, 46] on icon "Icon/Download" at bounding box center [492, 43] width 20 height 20
click at [69, 45] on icon "Icon/Close" at bounding box center [67, 43] width 23 height 23
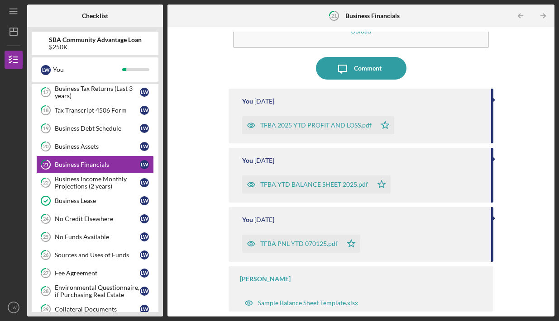
scroll to position [49, 0]
click at [287, 126] on div "TFBA 2025 YTD PROFIT AND LOSS.pdf" at bounding box center [315, 125] width 111 height 7
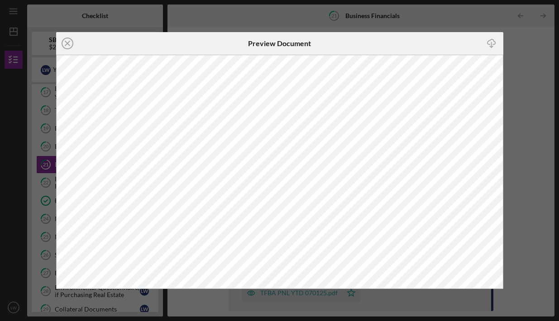
click at [485, 46] on icon "Icon/Download" at bounding box center [492, 43] width 20 height 20
click at [72, 43] on icon "Icon/Close" at bounding box center [67, 43] width 23 height 23
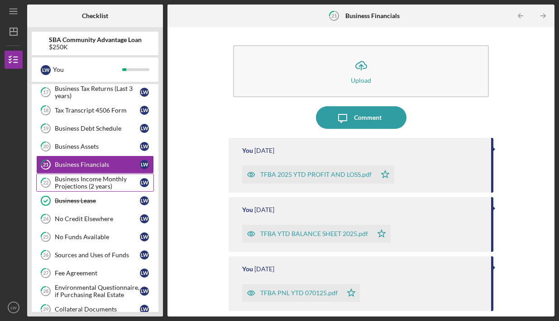
click at [112, 180] on div "Business Income Monthly Projections (2 years)" at bounding box center [97, 183] width 85 height 14
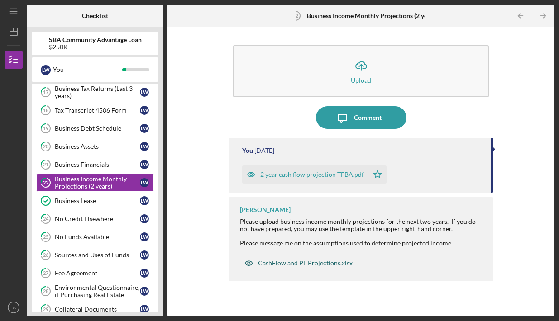
click at [302, 263] on div "CashFlow and PL Projections.xlsx" at bounding box center [305, 263] width 95 height 7
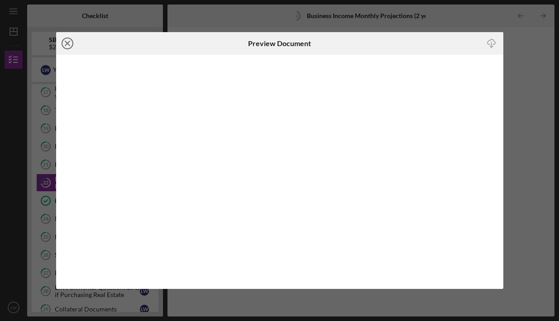
click at [70, 44] on icon "Icon/Close" at bounding box center [67, 43] width 23 height 23
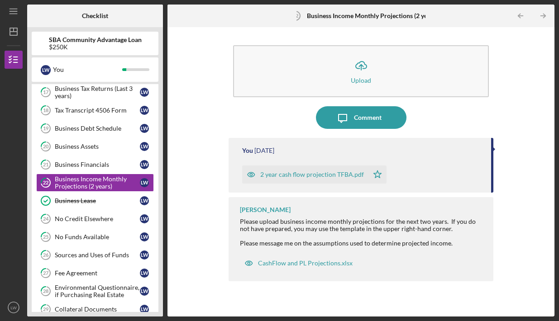
click at [281, 170] on div "2 year cash flow projection TFBA.pdf" at bounding box center [305, 175] width 126 height 18
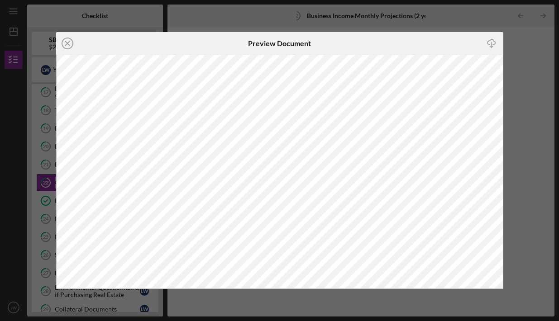
click at [499, 39] on icon "Icon/Download" at bounding box center [492, 43] width 20 height 20
click at [70, 43] on icon "Icon/Close" at bounding box center [67, 43] width 23 height 23
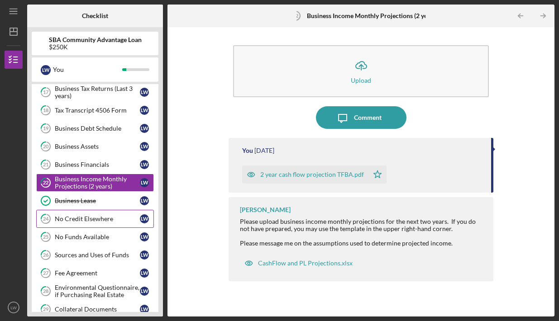
click at [100, 214] on link "24 No Credit Elsewhere [PERSON_NAME]" at bounding box center [95, 219] width 118 height 18
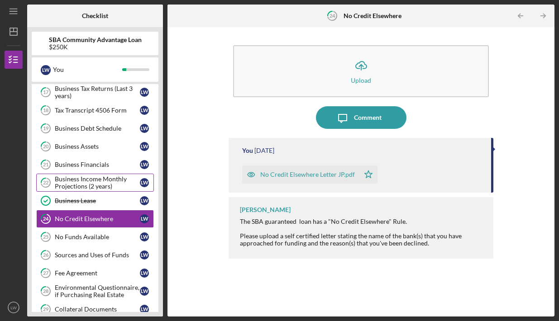
click at [105, 188] on div "Business Income Monthly Projections (2 years)" at bounding box center [97, 183] width 85 height 14
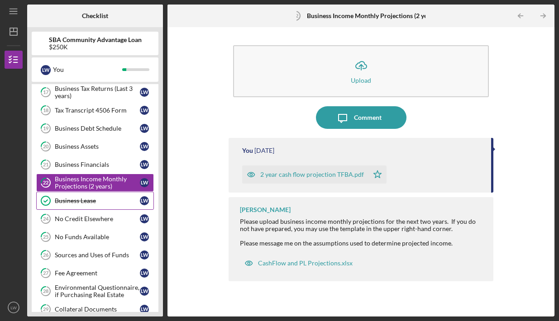
click at [95, 205] on link "Business Lease Business Lease [PERSON_NAME]" at bounding box center [95, 201] width 118 height 18
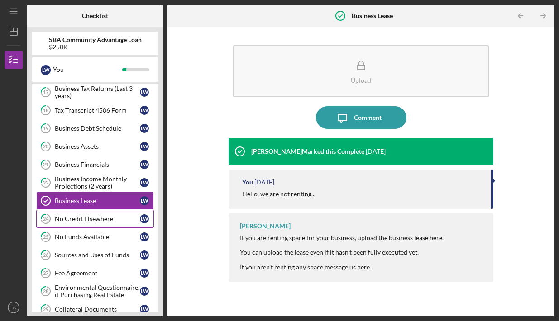
click at [118, 224] on link "24 No Credit Elsewhere [PERSON_NAME]" at bounding box center [95, 219] width 118 height 18
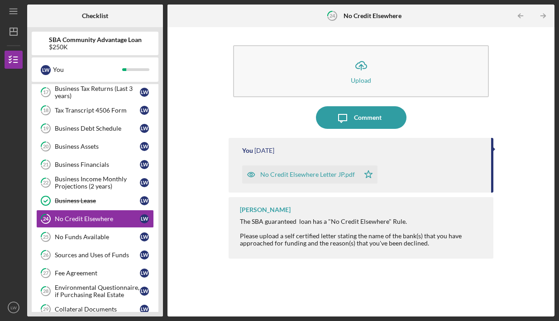
click at [276, 173] on div "No Credit Elsewhere Letter JP.pdf" at bounding box center [307, 174] width 95 height 7
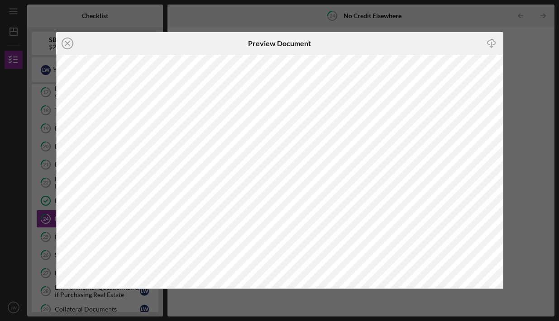
click at [490, 44] on icon "button" at bounding box center [491, 41] width 8 height 5
click at [69, 47] on icon "Icon/Close" at bounding box center [67, 43] width 23 height 23
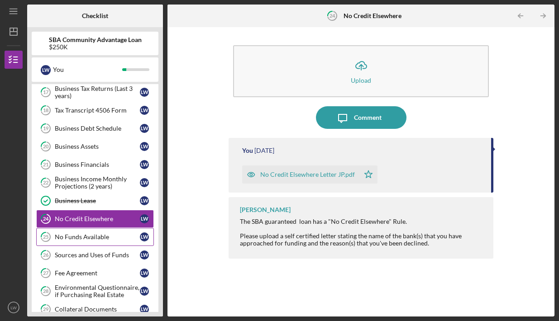
click at [77, 234] on div "No Funds Available" at bounding box center [97, 237] width 85 height 7
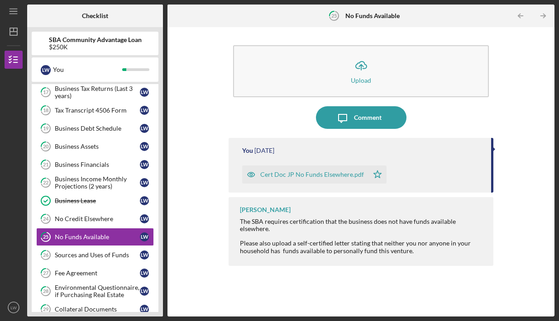
click at [316, 172] on div "Cert Doc JP No Funds Elsewhere.pdf" at bounding box center [312, 174] width 104 height 7
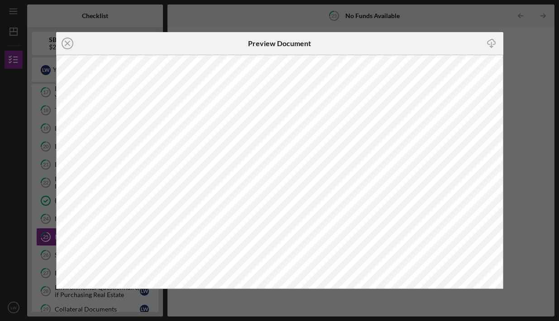
click at [486, 49] on icon "Icon/Download" at bounding box center [492, 43] width 20 height 20
click at [63, 43] on icon "Icon/Close" at bounding box center [67, 43] width 23 height 23
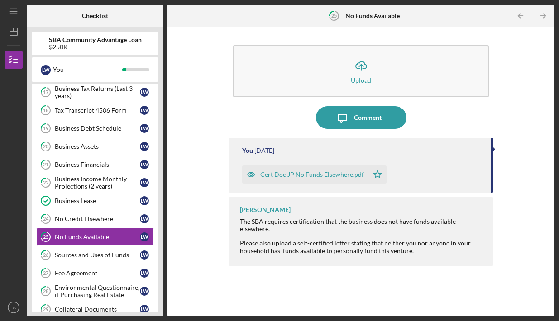
click at [320, 170] on div "Cert Doc JP No Funds Elsewhere.pdf" at bounding box center [305, 175] width 126 height 18
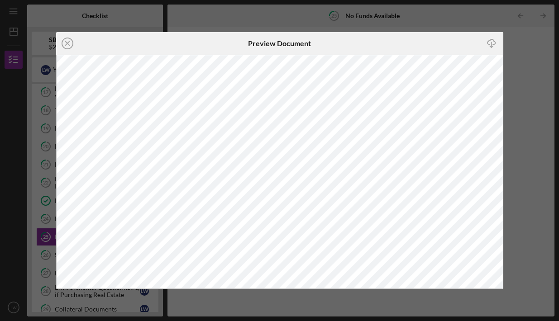
click at [492, 36] on icon "Icon/Download" at bounding box center [492, 43] width 20 height 20
click at [64, 38] on icon "Icon/Close" at bounding box center [67, 43] width 23 height 23
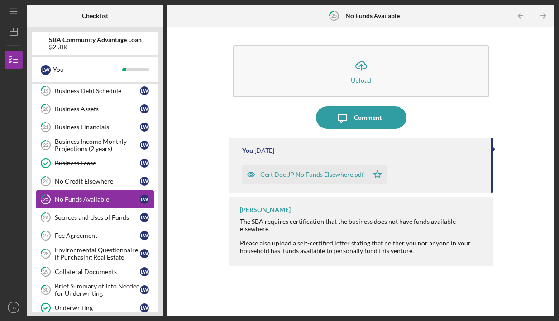
scroll to position [454, 0]
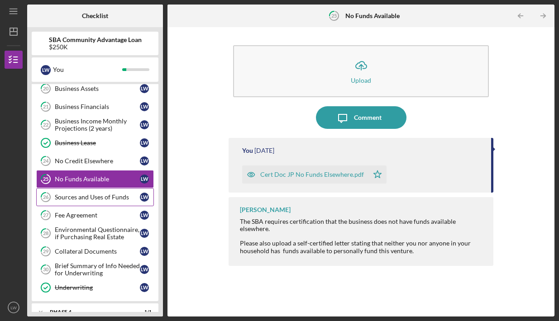
click at [97, 200] on div "Sources and Uses of Funds" at bounding box center [97, 197] width 85 height 7
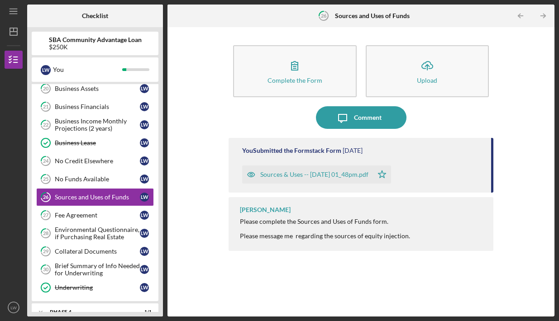
click at [308, 174] on div "Sources & Uses -- [DATE] 01_48pm.pdf" at bounding box center [314, 174] width 108 height 7
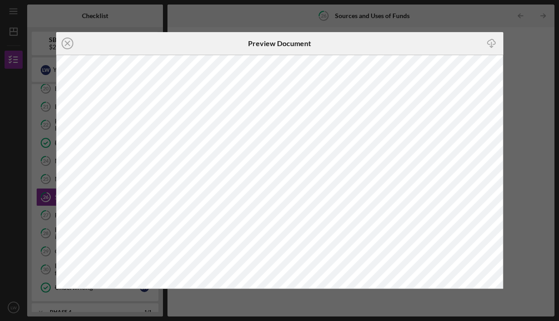
click at [495, 40] on icon "Icon/Download" at bounding box center [492, 43] width 20 height 20
click at [68, 40] on icon "Icon/Close" at bounding box center [67, 43] width 23 height 23
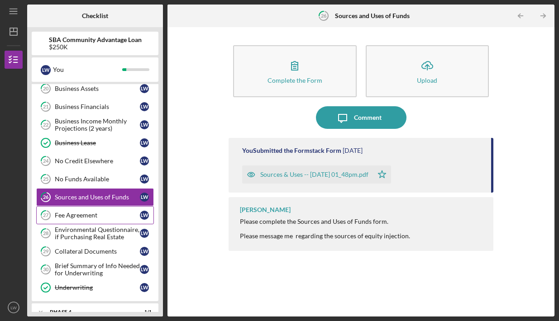
click at [105, 207] on link "27 Fee Agreement [PERSON_NAME]" at bounding box center [95, 215] width 118 height 18
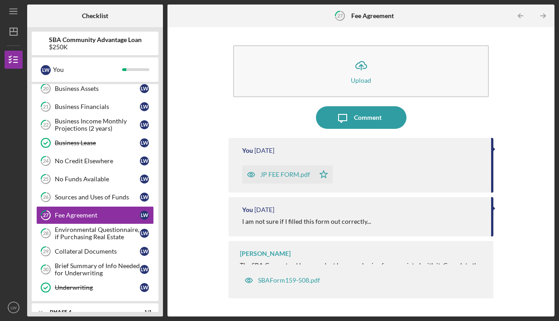
click at [280, 174] on div "JP FEE FORM.pdf" at bounding box center [285, 174] width 50 height 7
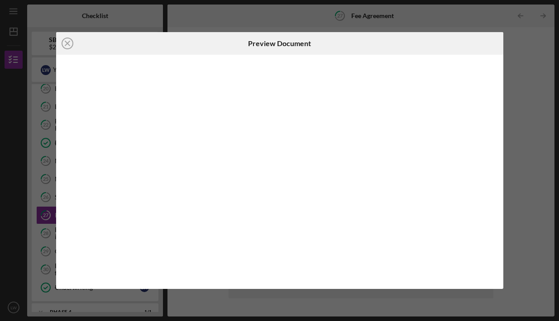
click at [280, 174] on div at bounding box center [279, 172] width 447 height 234
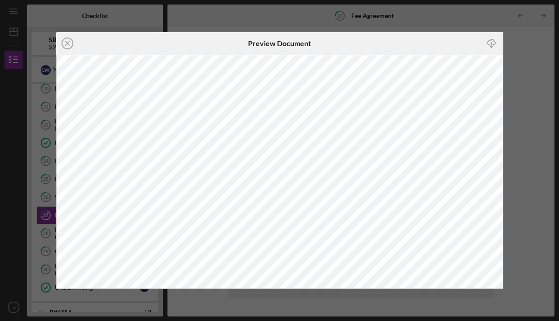
click at [491, 47] on line "button" at bounding box center [491, 44] width 0 height 5
click at [70, 40] on icon "Icon/Close" at bounding box center [67, 43] width 23 height 23
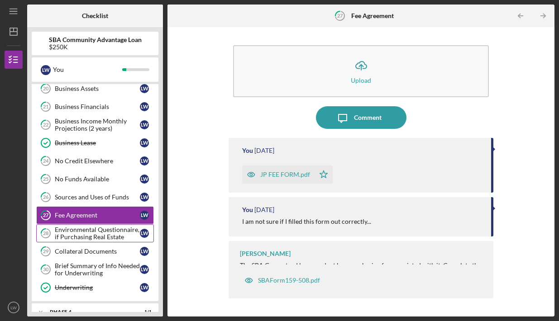
click at [74, 237] on div "Environmental Questionnaire, if Purchasing Real Estate" at bounding box center [97, 233] width 85 height 14
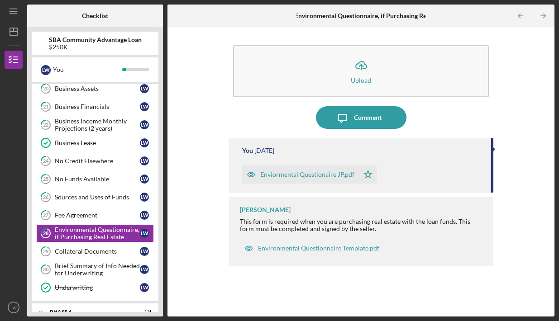
click at [277, 175] on div "Enviormental Questionaire JP.pdf" at bounding box center [307, 174] width 94 height 7
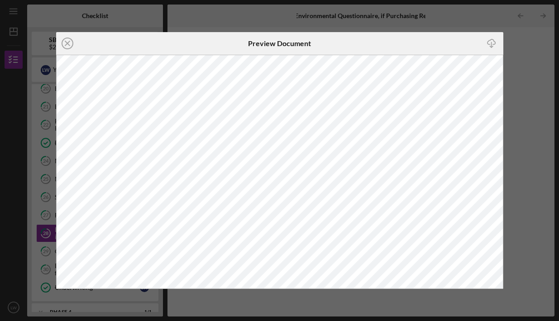
click at [496, 38] on icon "Icon/Download" at bounding box center [492, 43] width 20 height 20
click at [66, 42] on line at bounding box center [67, 43] width 5 height 5
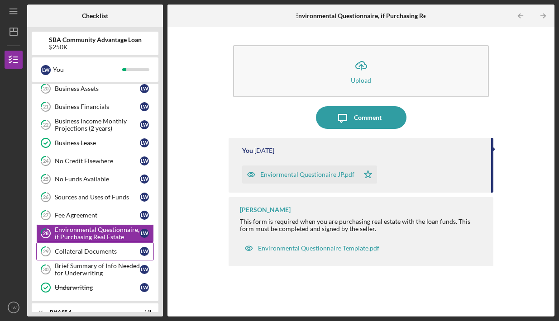
click at [106, 247] on link "29 Collateral Documents [PERSON_NAME]" at bounding box center [95, 252] width 118 height 18
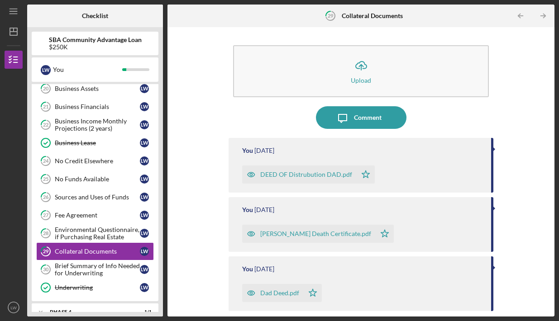
click at [283, 177] on div "DEED OF Distrubution DAD.pdf" at bounding box center [306, 174] width 92 height 7
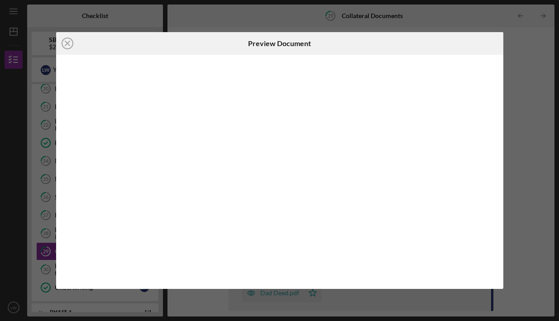
click at [283, 177] on div at bounding box center [279, 172] width 447 height 234
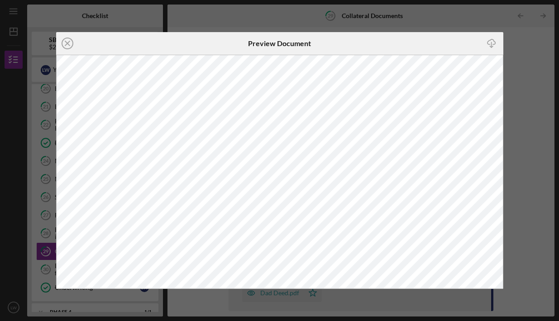
click at [491, 42] on icon "Icon/Download" at bounding box center [492, 43] width 20 height 20
click at [70, 42] on icon "Icon/Close" at bounding box center [67, 43] width 23 height 23
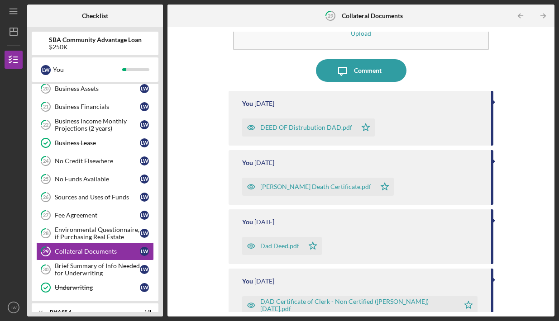
scroll to position [64, 0]
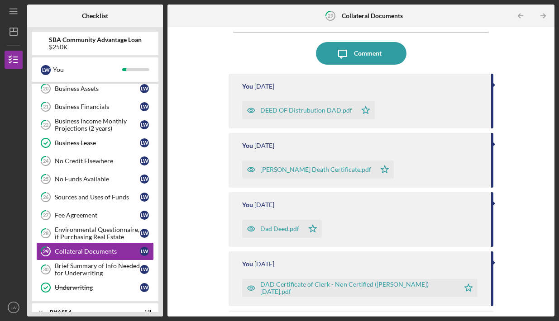
click at [279, 228] on div "Dad Deed.pdf" at bounding box center [279, 228] width 39 height 7
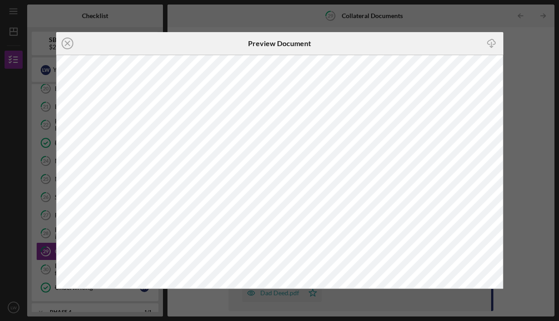
click at [487, 41] on icon "Icon/Download" at bounding box center [492, 43] width 20 height 20
click at [69, 42] on line at bounding box center [67, 43] width 5 height 5
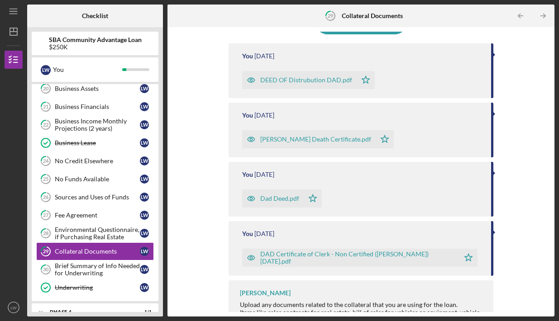
scroll to position [89, 0]
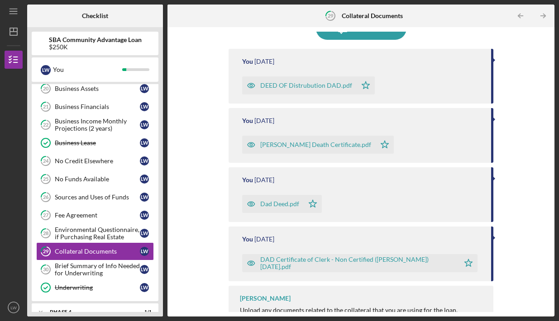
click at [301, 141] on div "[PERSON_NAME] Death Certificate.pdf" at bounding box center [315, 144] width 111 height 7
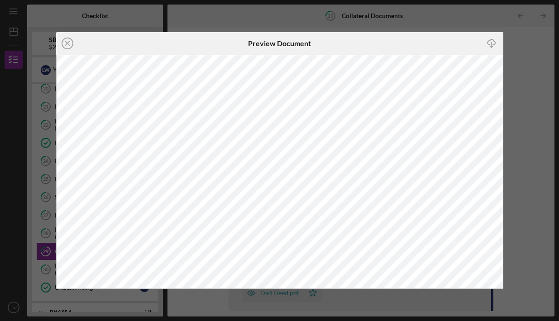
click at [488, 43] on icon "button" at bounding box center [491, 41] width 8 height 5
click at [66, 42] on line at bounding box center [67, 43] width 5 height 5
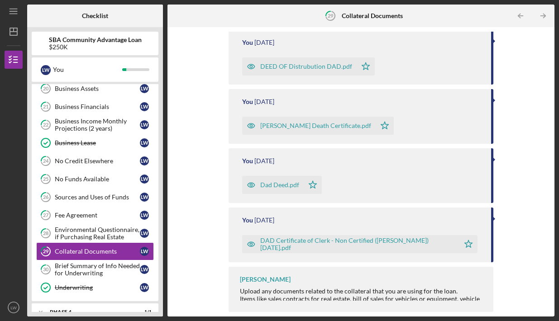
scroll to position [108, 0]
click at [277, 242] on div "DAD Certificate of Clerk - Non Certified ([PERSON_NAME]) [DATE].pdf" at bounding box center [357, 244] width 195 height 14
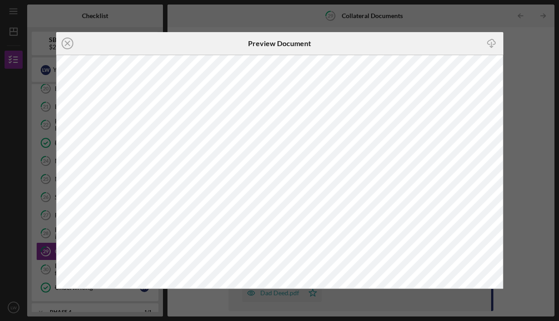
click at [486, 46] on icon "Icon/Download" at bounding box center [492, 43] width 20 height 20
click at [71, 42] on icon "Icon/Close" at bounding box center [67, 43] width 23 height 23
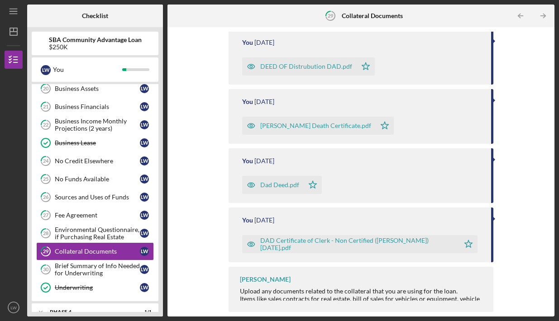
scroll to position [108, 0]
click at [269, 248] on div "DAD Certificate of Clerk - Non Certified ([PERSON_NAME]) [DATE].pdf" at bounding box center [350, 244] width 217 height 18
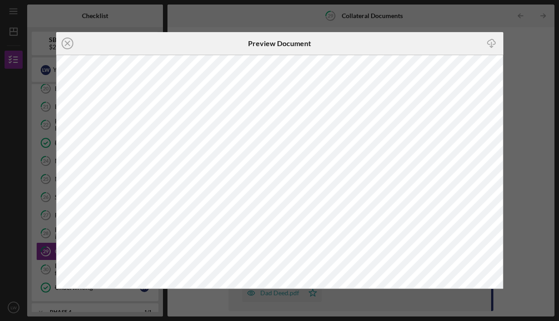
click at [492, 44] on icon "Icon/Download" at bounding box center [492, 43] width 20 height 20
click at [70, 44] on icon "Icon/Close" at bounding box center [67, 43] width 23 height 23
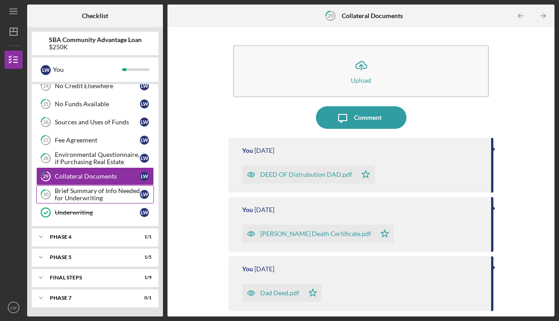
scroll to position [529, 0]
click at [105, 188] on div "Brief Summary of Info Needed for Underwriting" at bounding box center [97, 194] width 85 height 14
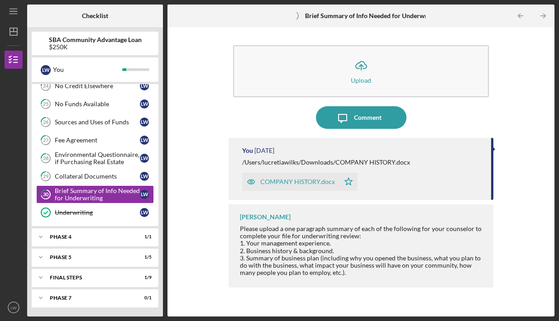
click at [306, 180] on div "COMPANY HISTORY.docx" at bounding box center [297, 181] width 75 height 7
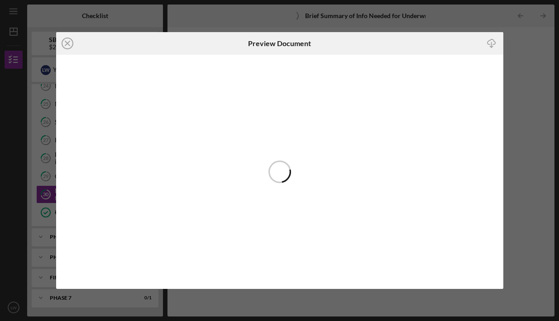
click at [491, 44] on icon "Icon/Download" at bounding box center [492, 43] width 20 height 20
click at [64, 43] on icon "Icon/Close" at bounding box center [67, 43] width 23 height 23
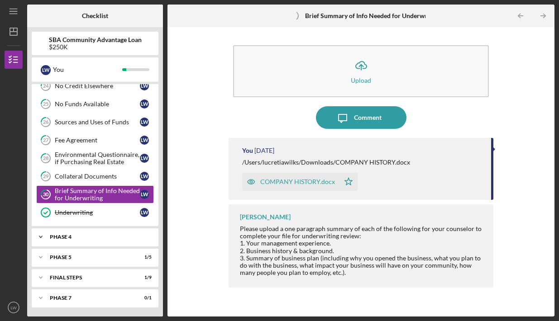
click at [89, 236] on div "Phase 4" at bounding box center [98, 236] width 97 height 5
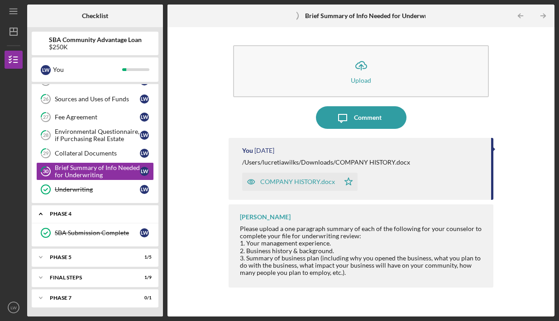
scroll to position [552, 0]
click at [89, 234] on div "SBA Submission Complete" at bounding box center [97, 232] width 85 height 7
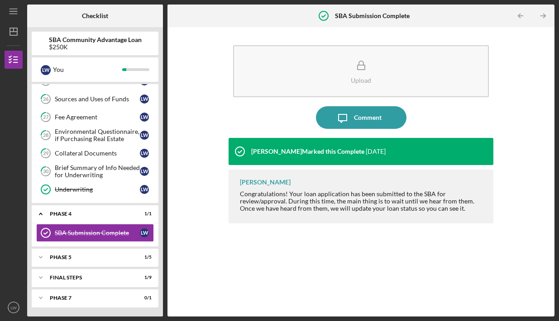
click at [81, 246] on div "SBA Submission Complete SBA Submission Complete [PERSON_NAME]" at bounding box center [95, 235] width 127 height 23
click at [79, 249] on div "Icon/Expander Phase 5 1 / 5" at bounding box center [95, 257] width 127 height 18
click at [85, 278] on div "Business License" at bounding box center [97, 276] width 85 height 7
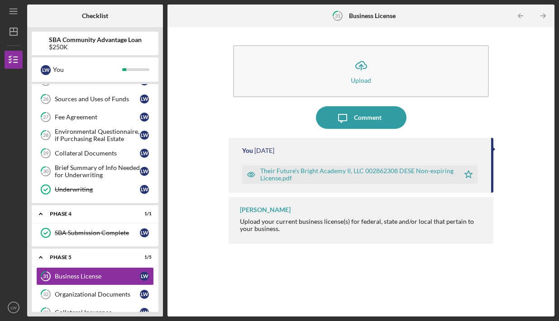
click at [406, 169] on div "Their Future's Bright Academy II, LLC 002862308 DESE Non-expiring License.pdf" at bounding box center [357, 174] width 195 height 14
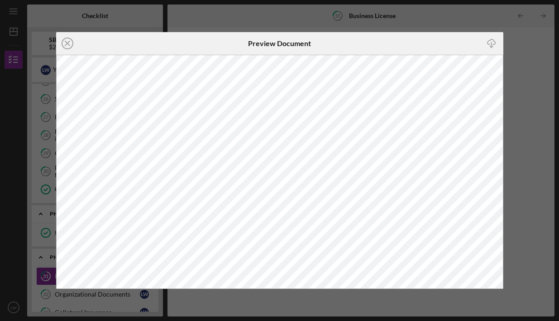
click at [497, 40] on icon "Icon/Download" at bounding box center [492, 43] width 20 height 20
click at [72, 48] on icon "Icon/Close" at bounding box center [67, 43] width 23 height 23
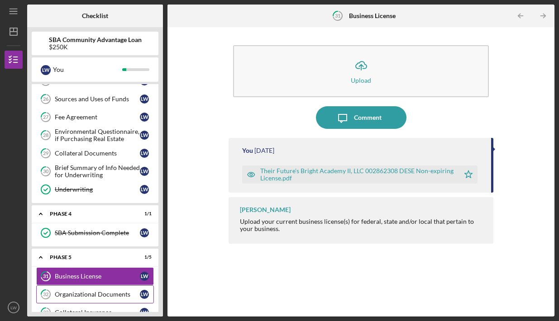
click at [99, 297] on div "Organizational Documents" at bounding box center [97, 294] width 85 height 7
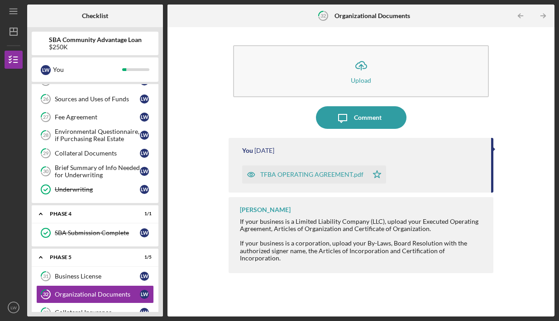
click at [290, 175] on div "TFBA OPERATING AGREEMENT.pdf" at bounding box center [311, 174] width 103 height 7
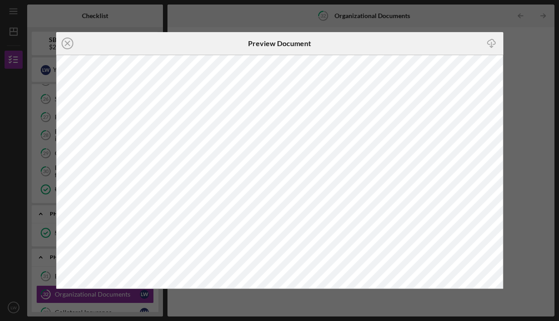
click at [492, 45] on icon "Icon/Download" at bounding box center [492, 43] width 20 height 20
click at [68, 43] on icon "Icon/Close" at bounding box center [67, 43] width 23 height 23
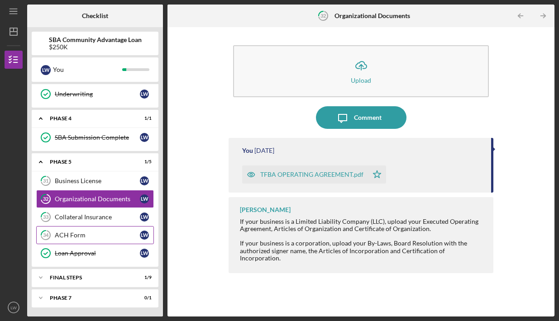
scroll to position [648, 0]
click at [86, 218] on div "Collateral Insurance" at bounding box center [97, 217] width 85 height 7
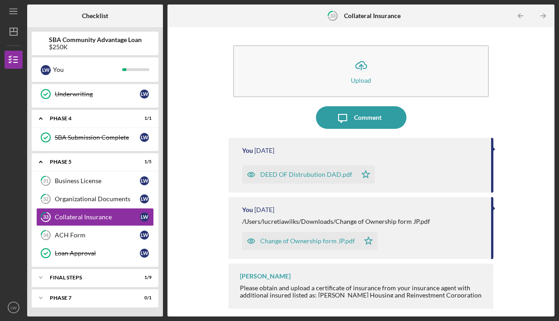
click at [331, 175] on div "DEED OF Distrubution DAD.pdf" at bounding box center [306, 174] width 92 height 7
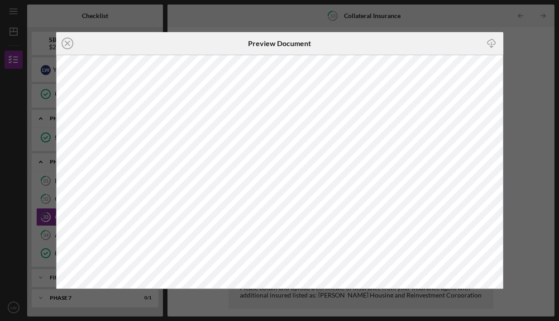
click at [489, 37] on icon "Icon/Download" at bounding box center [492, 43] width 20 height 20
click at [66, 45] on line at bounding box center [67, 43] width 5 height 5
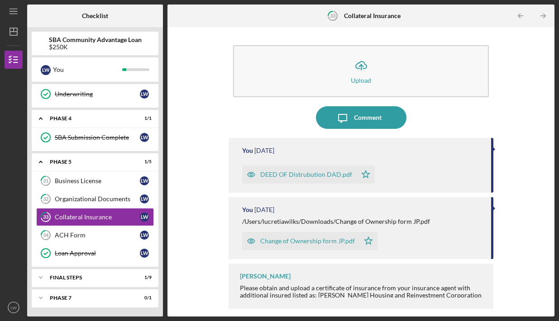
click at [255, 238] on icon "button" at bounding box center [251, 241] width 18 height 18
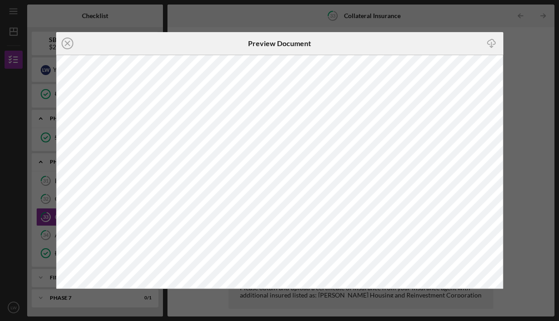
click at [493, 43] on icon "Icon/Download" at bounding box center [492, 43] width 20 height 20
click at [62, 48] on icon "Icon/Close" at bounding box center [67, 43] width 23 height 23
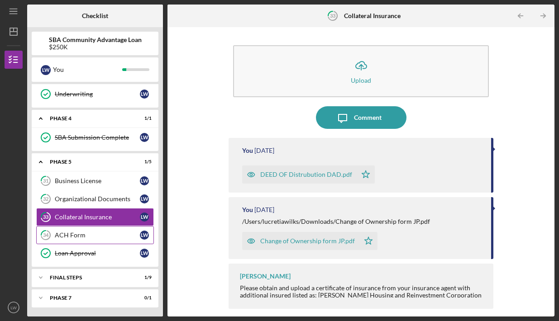
click at [95, 235] on div "ACH Form" at bounding box center [97, 235] width 85 height 7
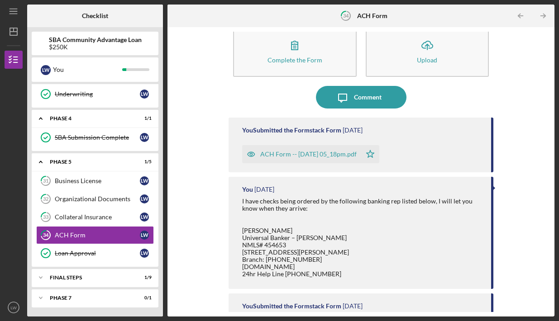
scroll to position [10, 0]
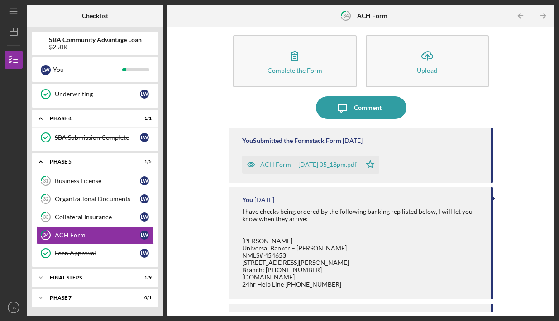
click at [310, 168] on div "ACH Form -- [DATE] 05_18pm.pdf" at bounding box center [301, 165] width 119 height 18
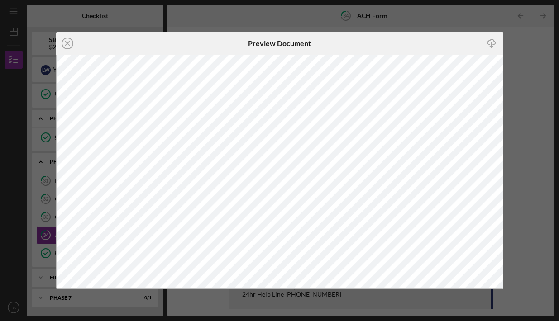
click at [488, 49] on icon "Icon/Download" at bounding box center [492, 43] width 20 height 20
click at [67, 46] on icon "Icon/Close" at bounding box center [67, 43] width 23 height 23
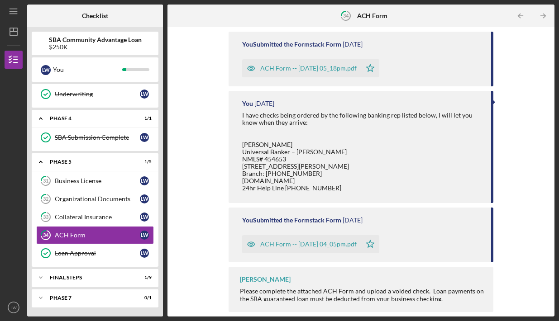
scroll to position [113, 0]
click at [302, 241] on div "ACH Form -- [DATE] 04_05pm.pdf" at bounding box center [308, 244] width 96 height 7
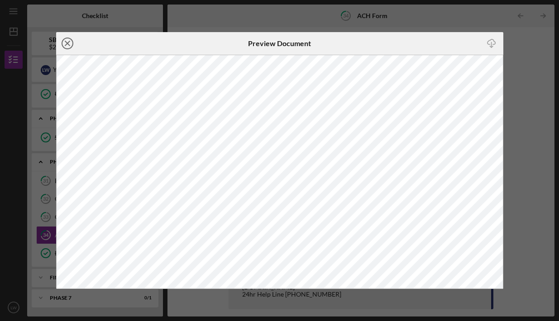
click at [68, 42] on line at bounding box center [67, 43] width 5 height 5
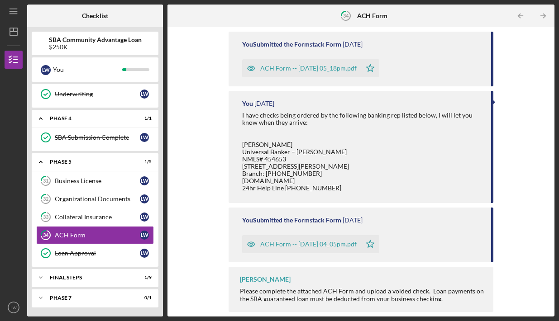
scroll to position [113, 0]
click at [113, 271] on div "Icon/Expander FINAL STEPS 1 / 9" at bounding box center [95, 278] width 127 height 18
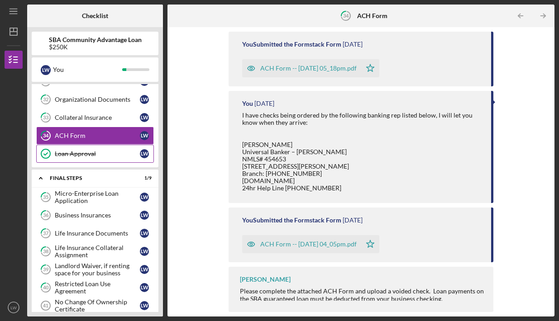
scroll to position [759, 0]
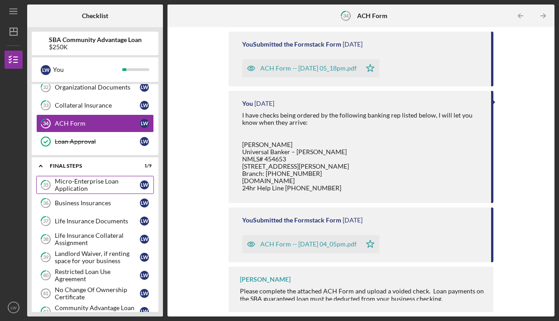
click at [114, 180] on div "Micro-Enterprise Loan Application" at bounding box center [97, 185] width 85 height 14
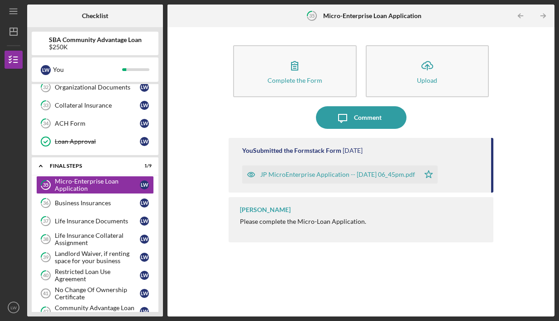
click at [287, 172] on div "JP MicroEnterprise Application -- [DATE] 06_45pm.pdf" at bounding box center [337, 174] width 155 height 7
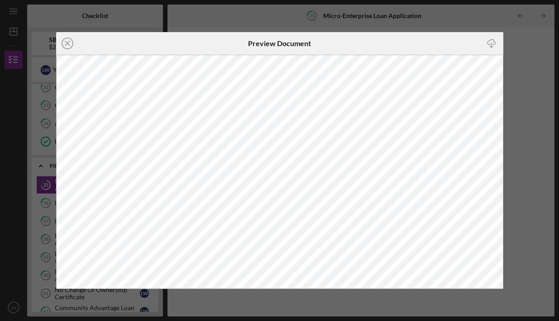
click at [489, 42] on icon "Icon/Download" at bounding box center [492, 43] width 20 height 20
click at [64, 46] on icon "Icon/Close" at bounding box center [67, 43] width 23 height 23
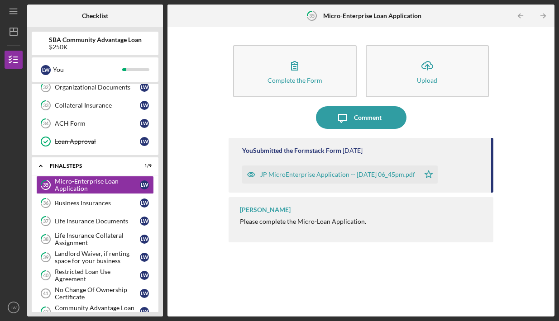
click at [399, 173] on div "JP MicroEnterprise Application -- [DATE] 06_45pm.pdf" at bounding box center [337, 174] width 155 height 7
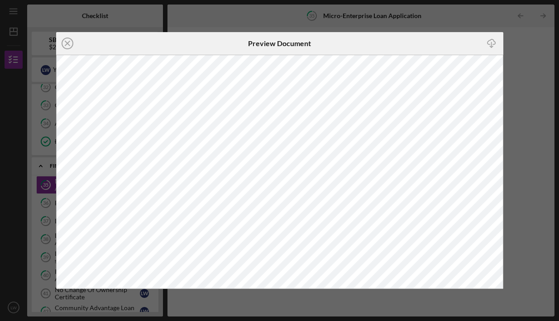
click at [490, 43] on icon "Icon/Download" at bounding box center [492, 43] width 20 height 20
click at [71, 46] on icon "Icon/Close" at bounding box center [67, 43] width 23 height 23
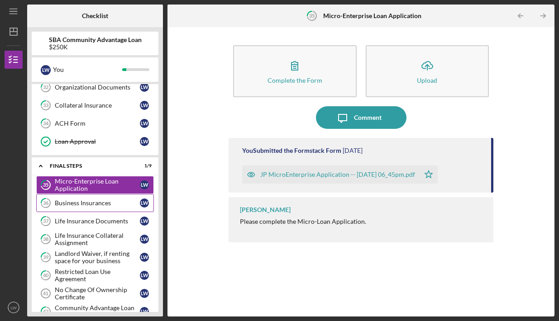
click at [90, 205] on div "Business Insurances" at bounding box center [97, 203] width 85 height 7
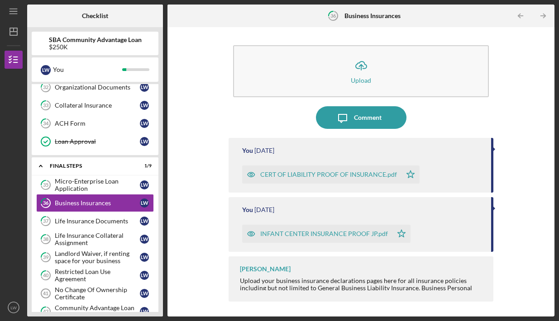
click at [320, 172] on div "CERT OF LIABILITY PROOF OF INSURANCE.pdf" at bounding box center [328, 174] width 137 height 7
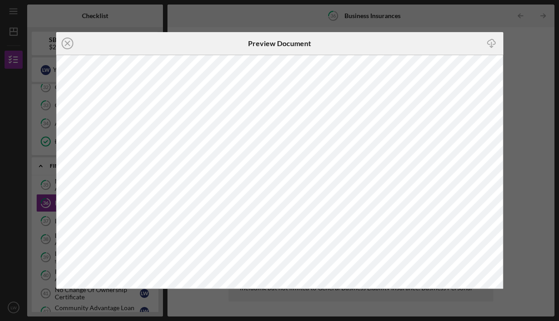
click at [490, 41] on icon "button" at bounding box center [491, 41] width 8 height 5
click at [70, 46] on icon "Icon/Close" at bounding box center [67, 43] width 23 height 23
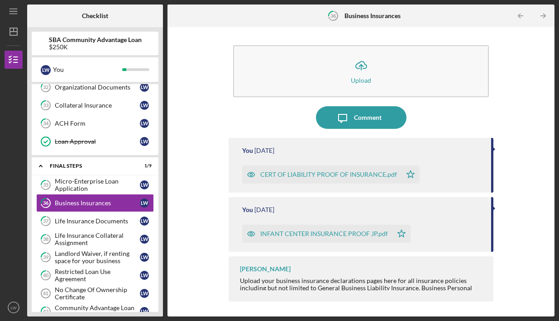
click at [264, 230] on div "INFANT CENTER INSURANCE PROOF JP.pdf" at bounding box center [317, 234] width 150 height 18
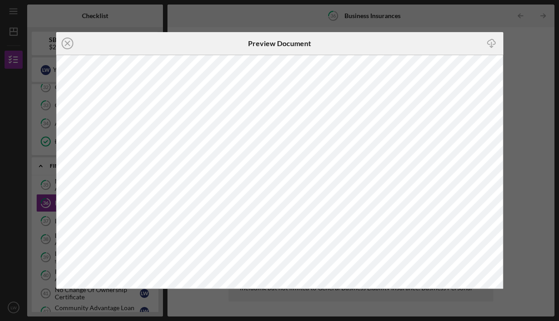
click at [491, 47] on polyline "button" at bounding box center [491, 46] width 3 height 1
click at [69, 42] on icon "Icon/Close" at bounding box center [67, 43] width 23 height 23
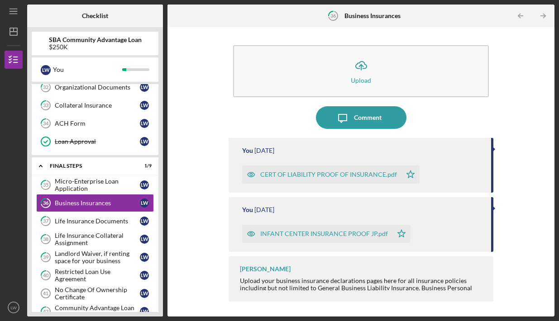
click at [270, 234] on div "INFANT CENTER INSURANCE PROOF JP.pdf" at bounding box center [324, 233] width 128 height 7
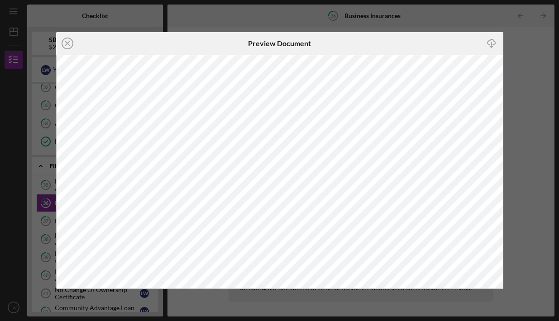
click at [496, 47] on icon "Icon/Download" at bounding box center [492, 43] width 20 height 20
click at [70, 42] on icon "Icon/Close" at bounding box center [67, 43] width 23 height 23
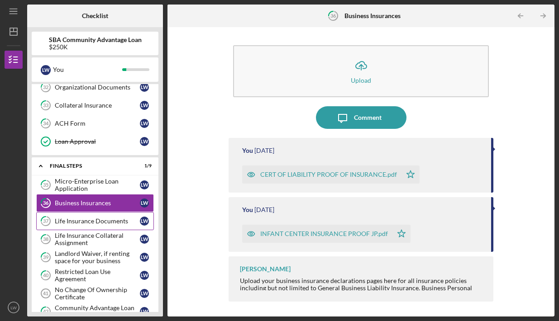
click at [117, 220] on div "Life Insurance Documents" at bounding box center [97, 221] width 85 height 7
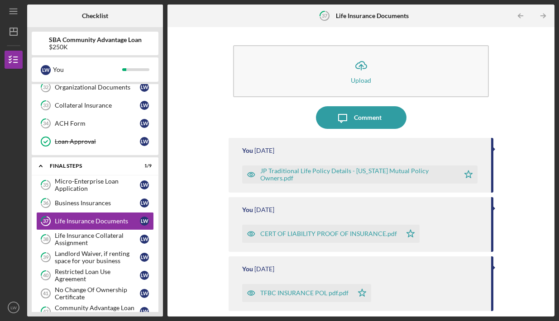
click at [310, 177] on div "JP Traditional Life Policy Details - [US_STATE] Mutual Policy Owners.pdf" at bounding box center [357, 174] width 195 height 14
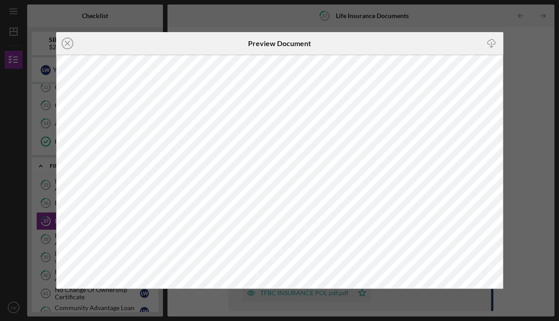
click at [487, 40] on icon "Icon/Download" at bounding box center [492, 43] width 20 height 20
click at [68, 43] on icon "Icon/Close" at bounding box center [67, 43] width 23 height 23
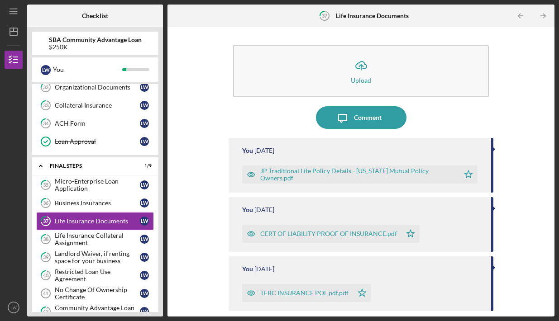
click at [272, 237] on div "CERT OF LIABILITY PROOF OF INSURANCE.pdf" at bounding box center [328, 233] width 137 height 7
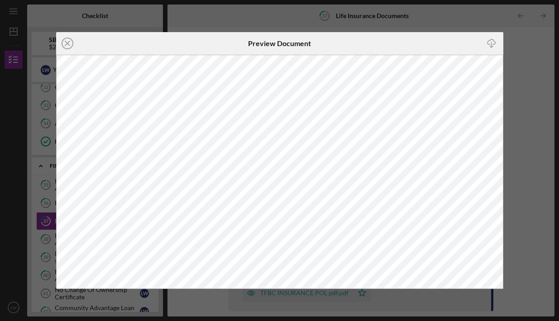
click at [491, 49] on icon "Icon/Download" at bounding box center [492, 43] width 20 height 20
click at [71, 44] on icon "Icon/Close" at bounding box center [67, 43] width 23 height 23
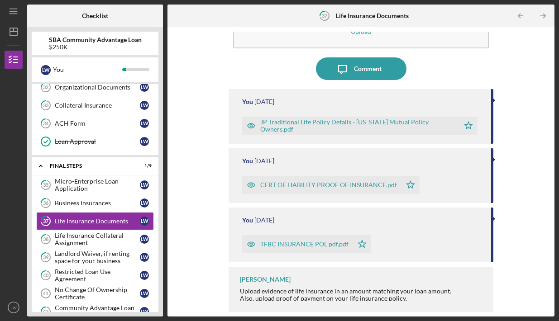
scroll to position [49, 0]
click at [273, 245] on div "TFBC INSURANCE POL pdf.pdf" at bounding box center [304, 244] width 88 height 7
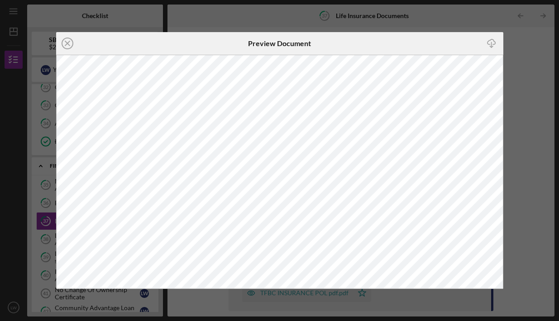
click at [494, 44] on icon "Icon/Download" at bounding box center [492, 43] width 20 height 20
click at [65, 43] on icon "Icon/Close" at bounding box center [67, 43] width 23 height 23
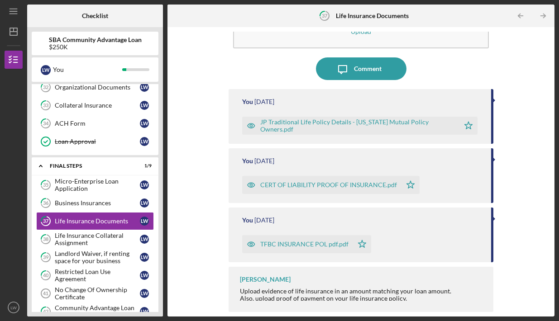
scroll to position [49, 0]
click at [126, 240] on div "Life Insurance Collateral Assignment" at bounding box center [97, 239] width 85 height 14
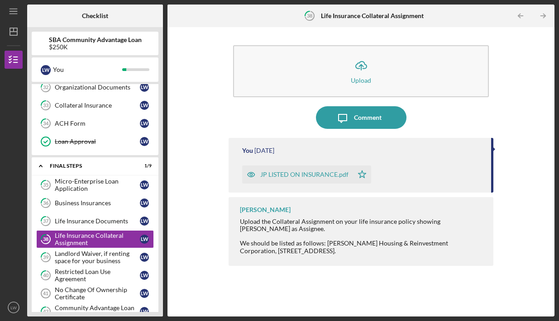
click at [270, 170] on div "JP LISTED ON INSURANCE.pdf" at bounding box center [297, 175] width 111 height 18
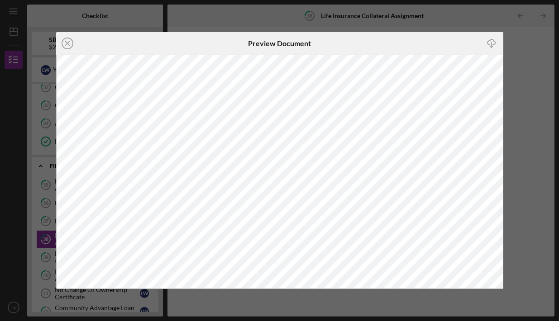
click at [484, 46] on icon "Icon/Download" at bounding box center [492, 43] width 20 height 20
click at [71, 43] on icon "Icon/Close" at bounding box center [67, 43] width 23 height 23
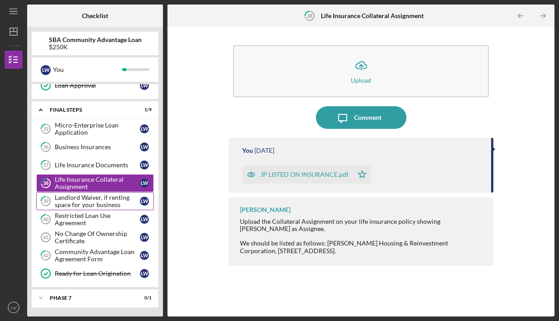
scroll to position [816, 0]
click at [100, 200] on div "Landlord Waiver, if renting space for your business" at bounding box center [97, 201] width 85 height 14
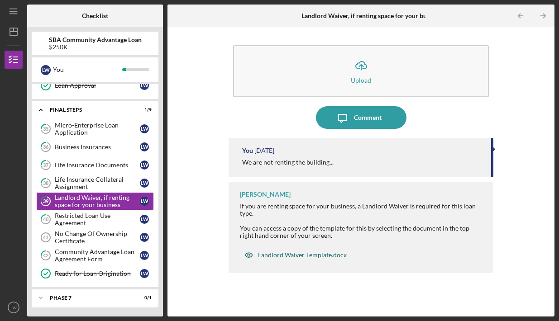
click at [278, 252] on div "Landlord Waiver Template.docx" at bounding box center [302, 255] width 89 height 7
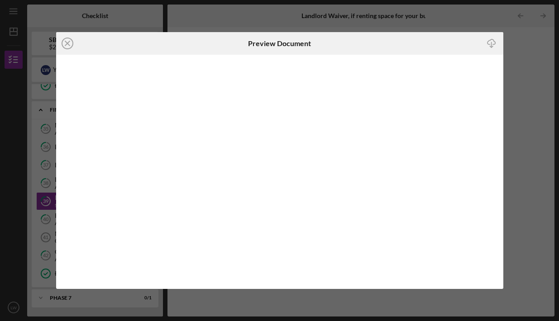
click at [488, 42] on icon "button" at bounding box center [491, 41] width 8 height 5
